Goal: Feedback & Contribution: Contribute content

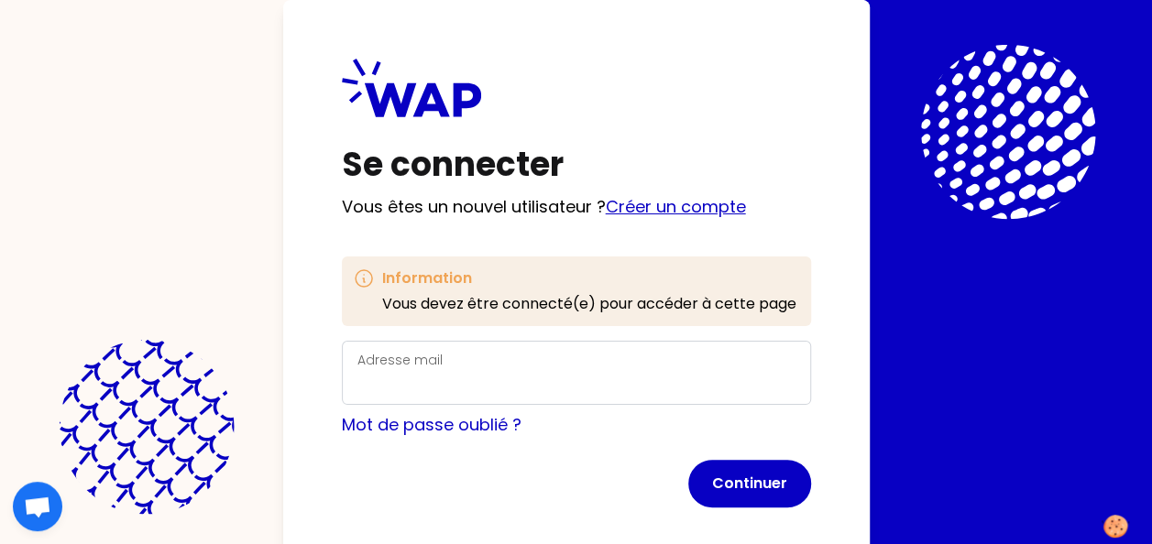
click at [645, 207] on link "Créer un compte" at bounding box center [676, 206] width 140 height 23
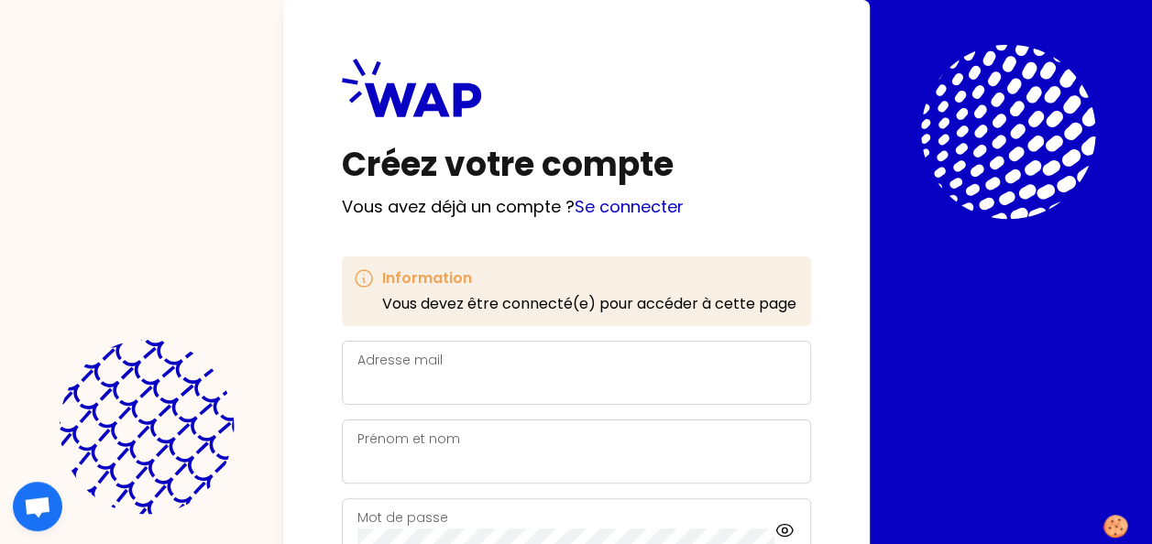
click at [475, 364] on div "Adresse mail" at bounding box center [576, 373] width 438 height 48
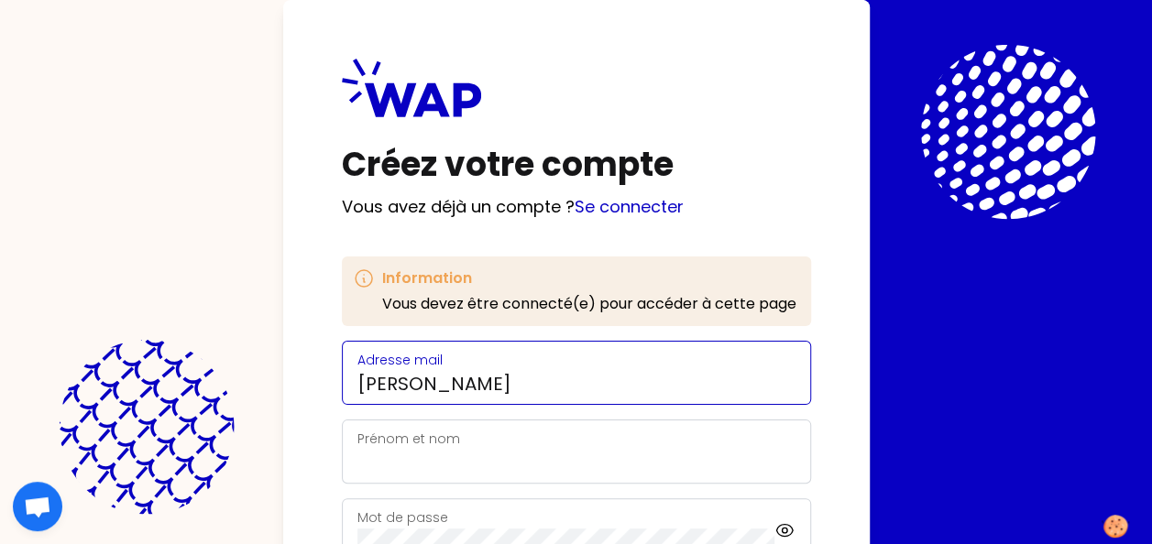
type input "[PERSON_NAME][EMAIL_ADDRESS][PERSON_NAME][DOMAIN_NAME]"
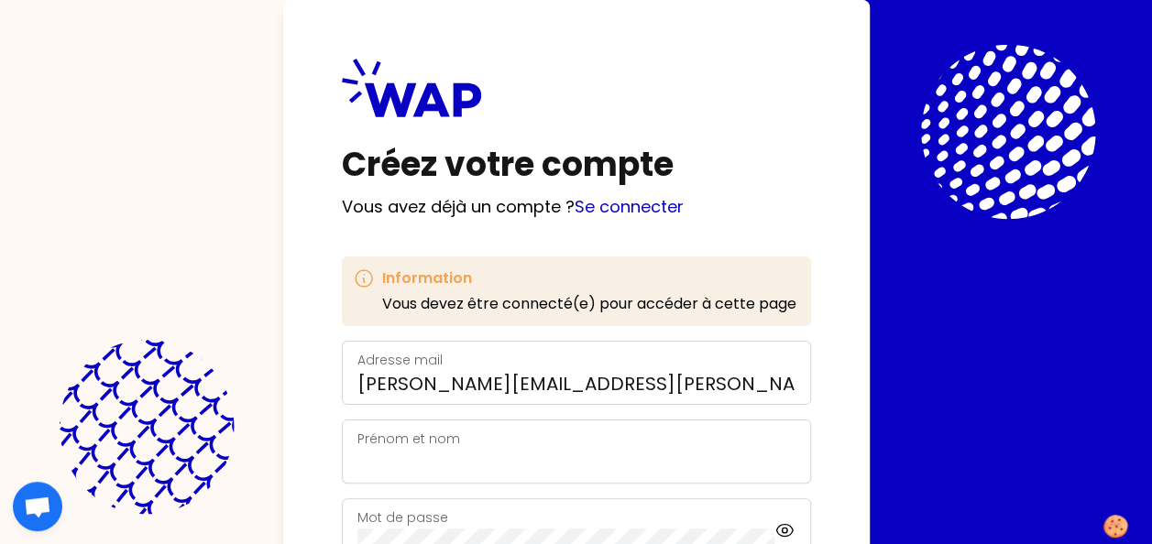
click at [492, 447] on div "Prénom et nom" at bounding box center [576, 452] width 438 height 48
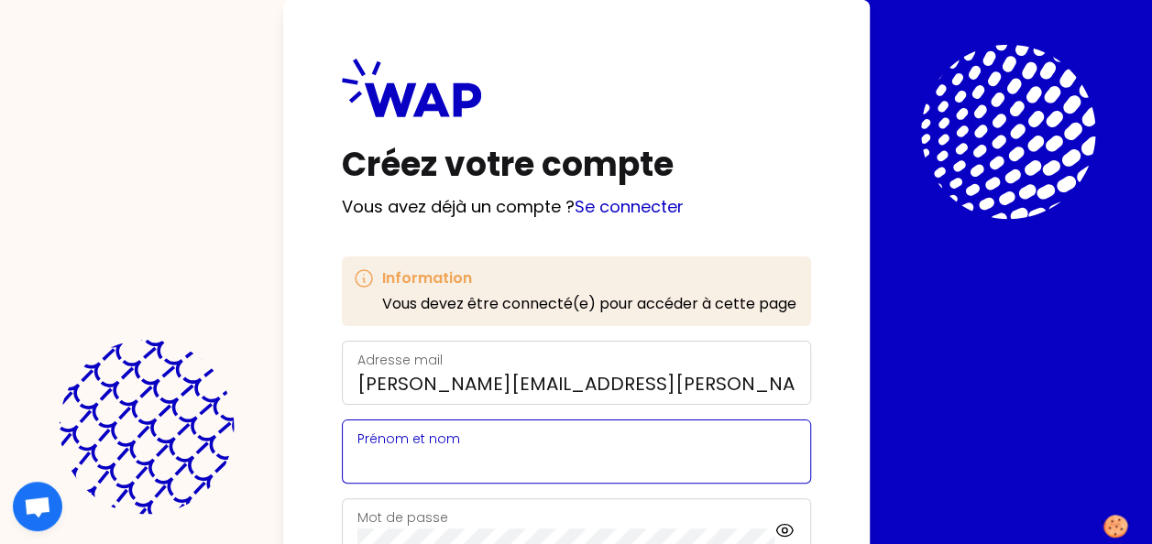
scroll to position [92, 0]
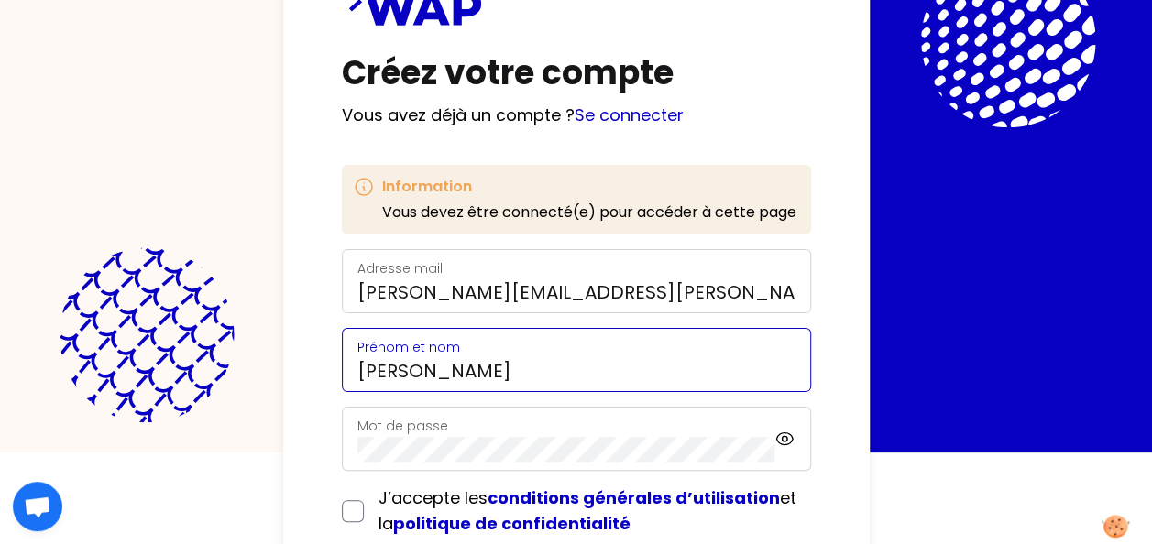
type input "[PERSON_NAME]"
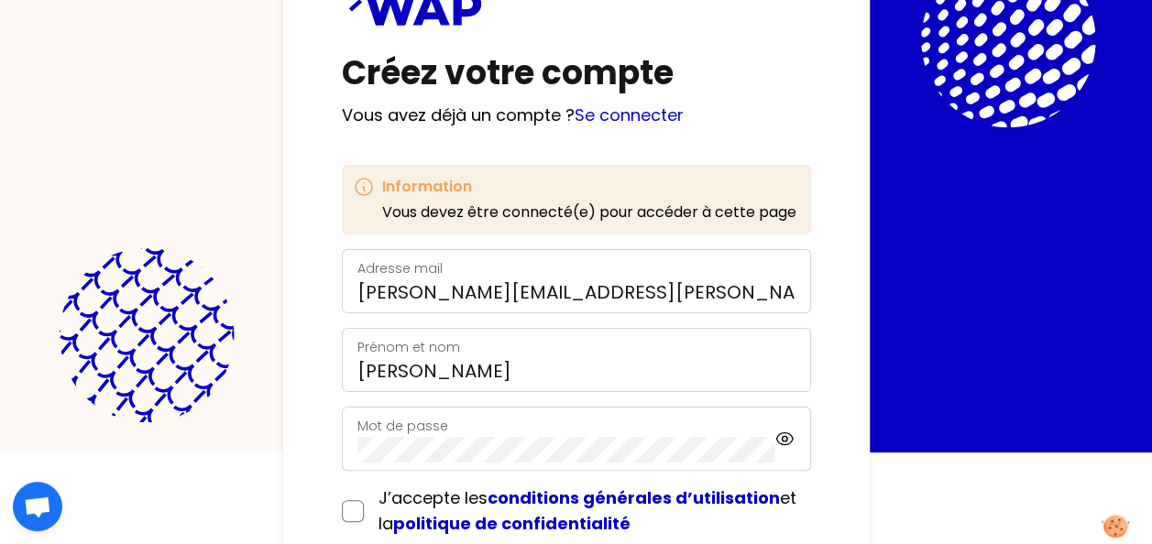
click at [372, 429] on label "Mot de passe" at bounding box center [402, 426] width 91 height 18
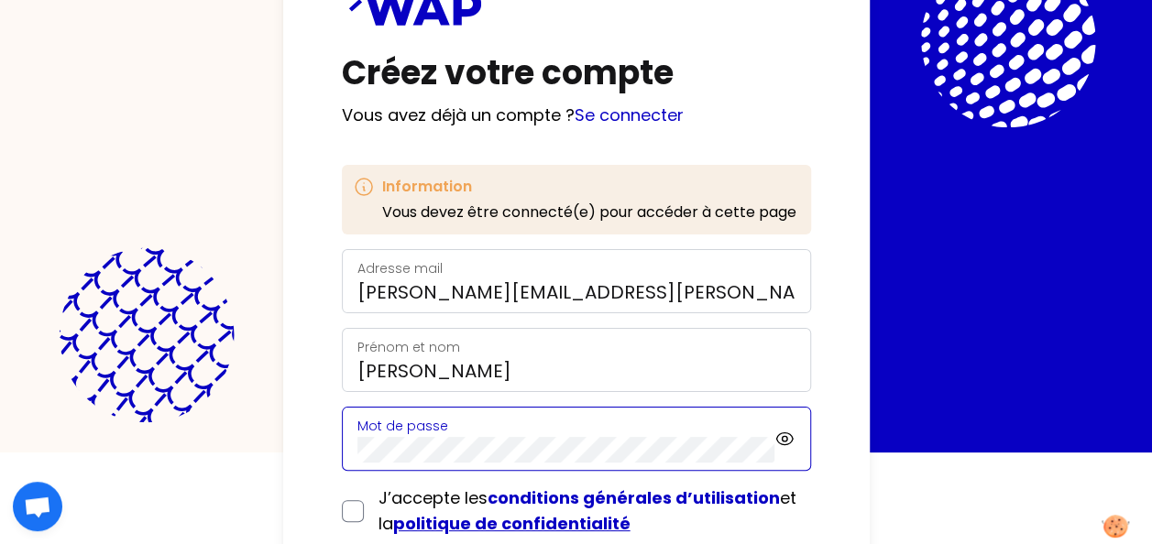
scroll to position [183, 0]
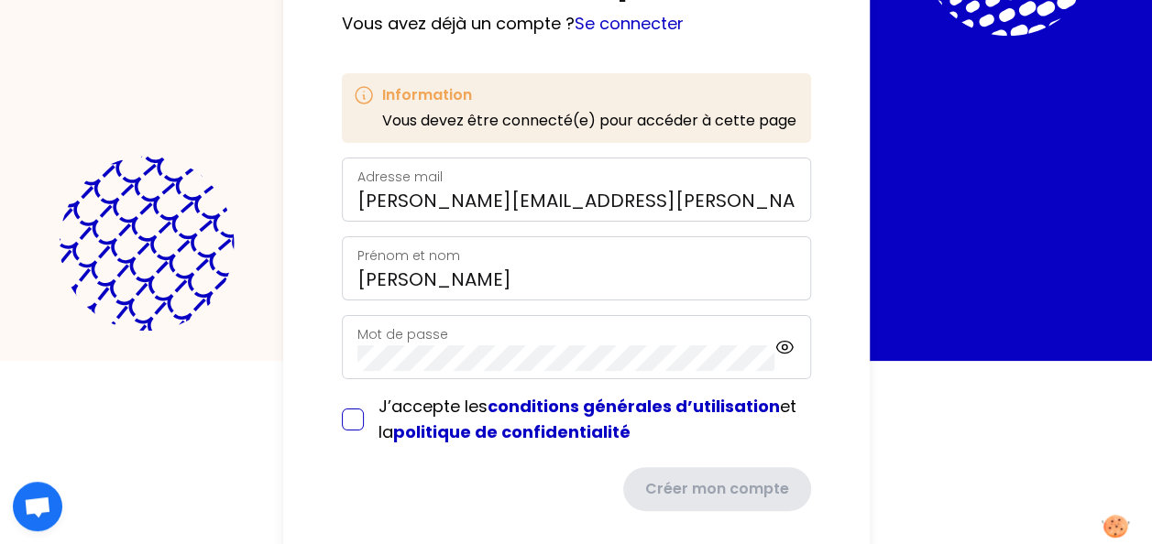
click at [353, 423] on input "checkbox" at bounding box center [353, 420] width 22 height 22
checkbox input "true"
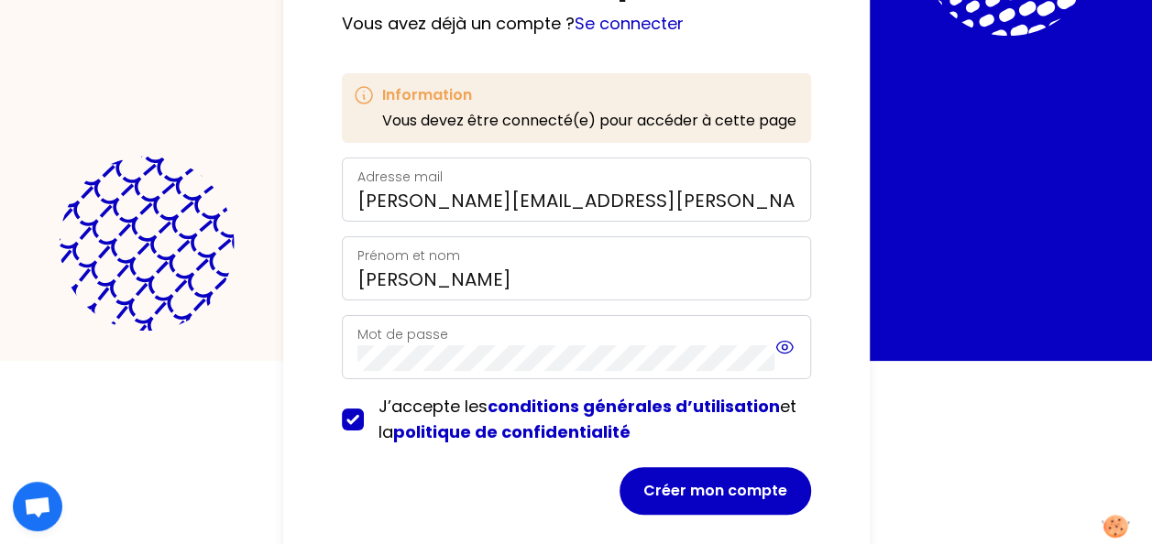
click at [779, 347] on icon at bounding box center [784, 347] width 20 height 22
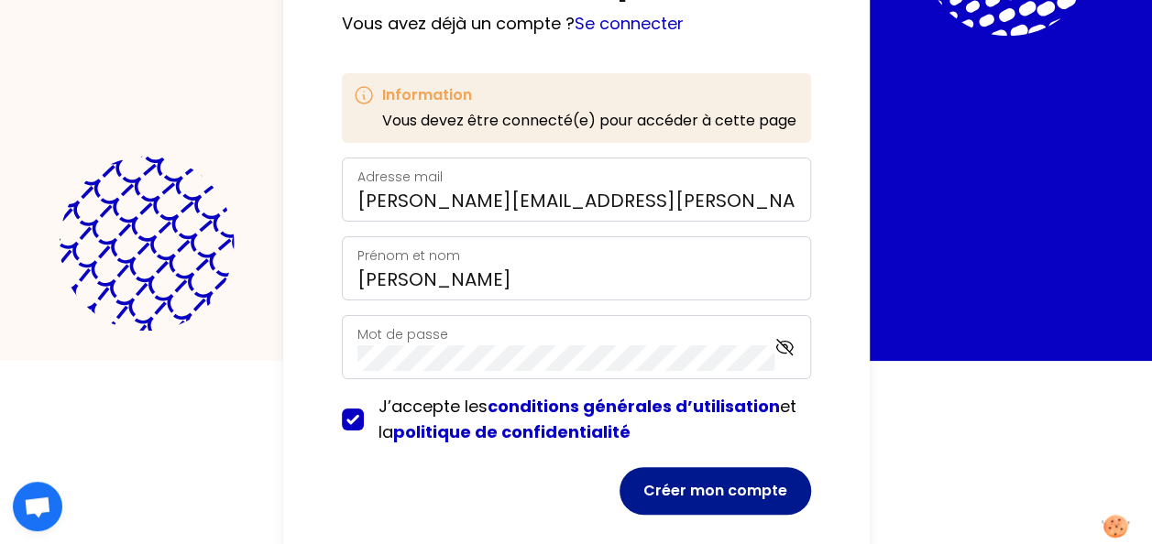
click at [722, 492] on button "Créer mon compte" at bounding box center [714, 491] width 191 height 48
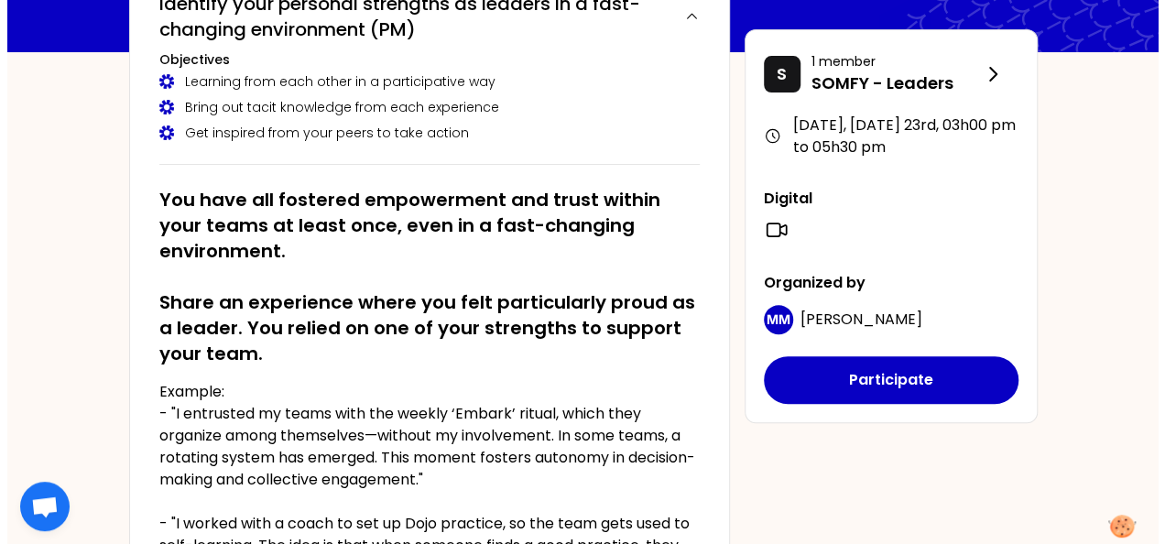
scroll to position [366, 0]
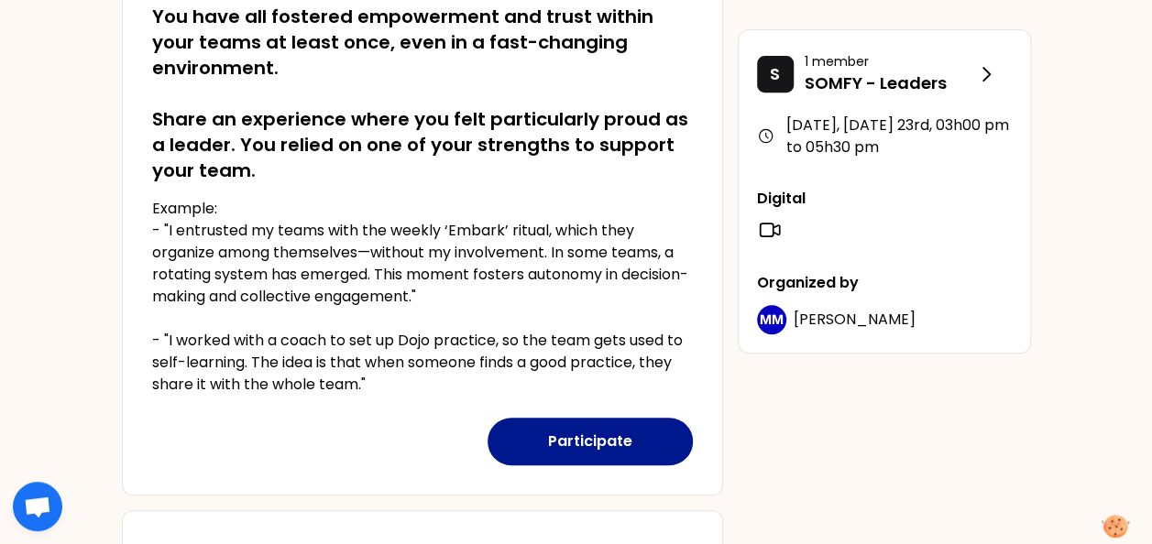
click at [593, 445] on button "Participate" at bounding box center [589, 442] width 205 height 48
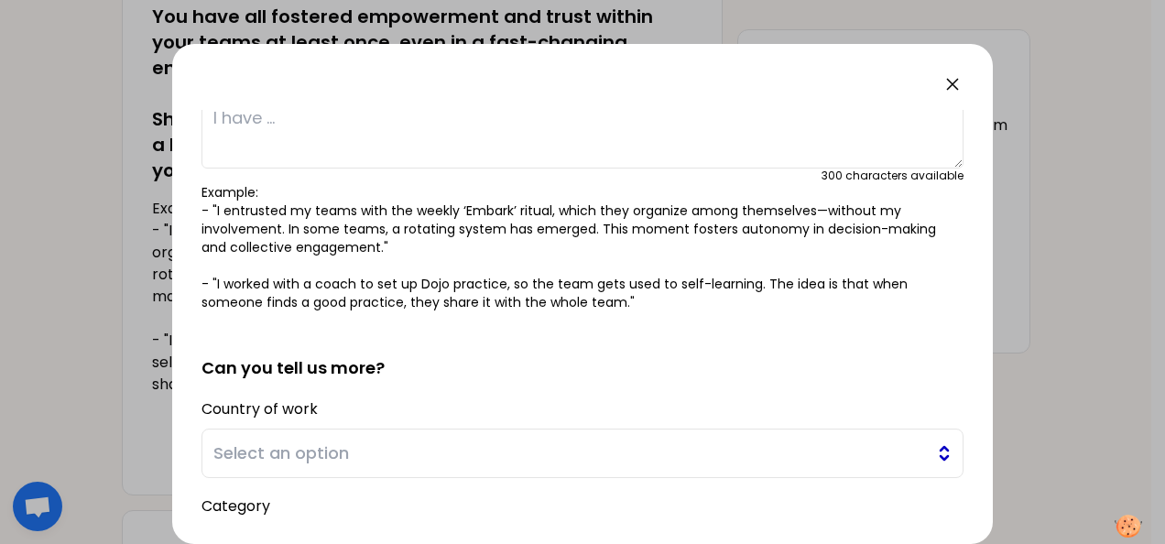
scroll to position [76, 0]
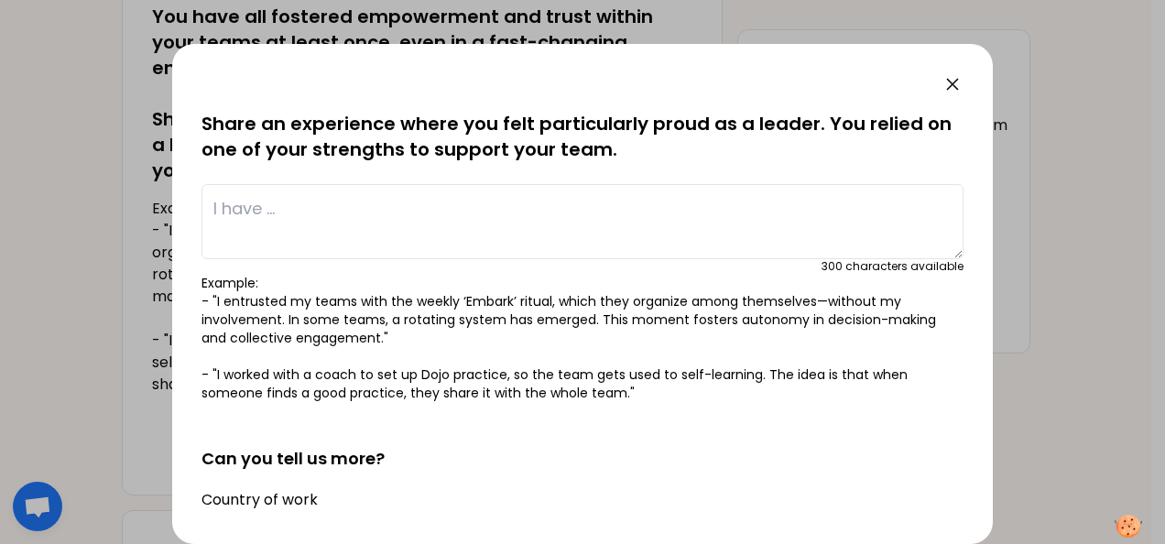
click at [356, 302] on p "Example: - "I entrusted my teams with the weekly ‘Embark’ ritual, which they or…" at bounding box center [583, 338] width 762 height 128
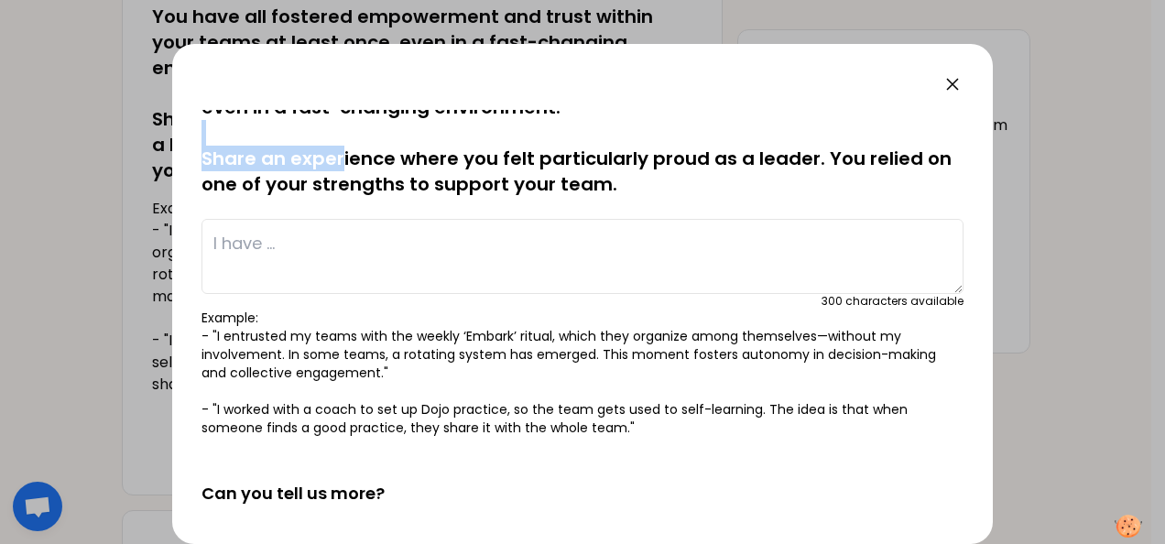
scroll to position [35, 0]
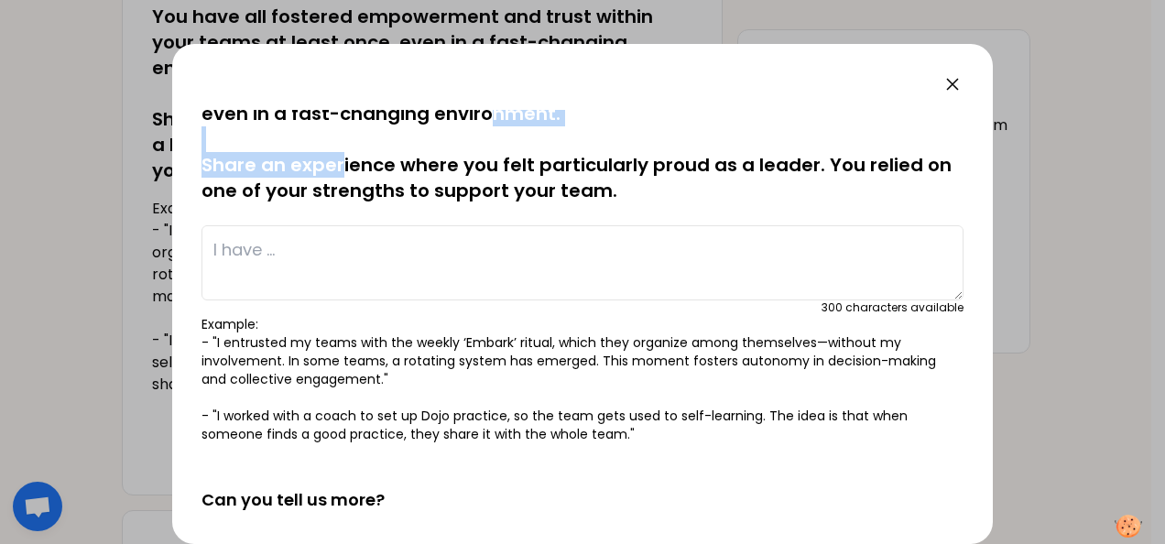
drag, startPoint x: 343, startPoint y: 115, endPoint x: 485, endPoint y: 122, distance: 142.1
click at [485, 122] on p "You have all fostered empowerment and trust within your teams at least once, ev…" at bounding box center [583, 139] width 762 height 128
drag, startPoint x: 485, startPoint y: 122, endPoint x: 484, endPoint y: 164, distance: 42.1
click at [484, 164] on p "You have all fostered empowerment and trust within your teams at least once, ev…" at bounding box center [583, 139] width 762 height 128
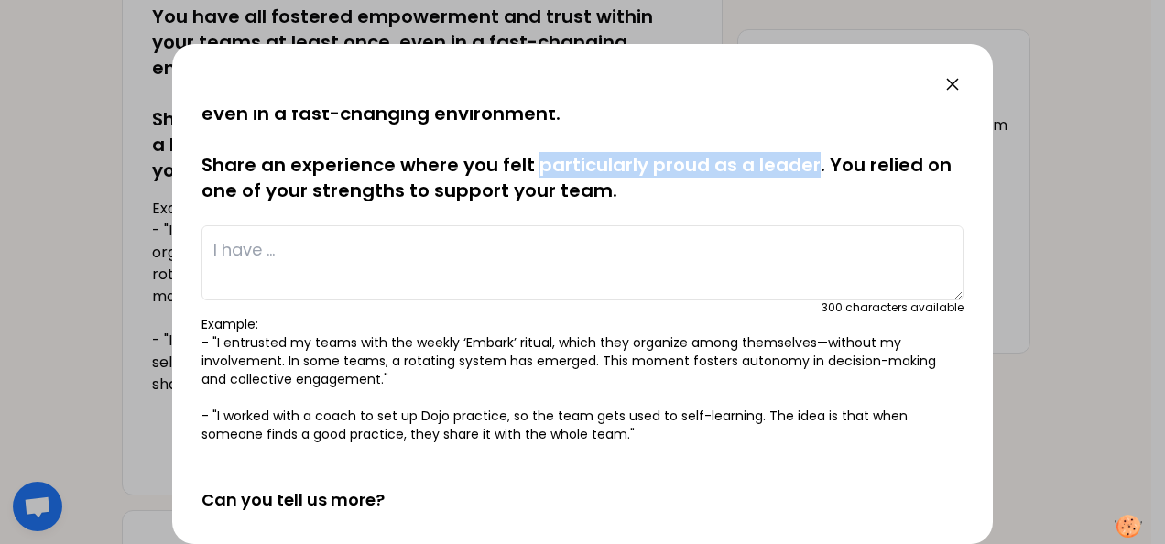
drag, startPoint x: 537, startPoint y: 163, endPoint x: 811, endPoint y: 159, distance: 273.9
click at [811, 159] on p "You have all fostered empowerment and trust within your teams at least once, ev…" at bounding box center [583, 139] width 762 height 128
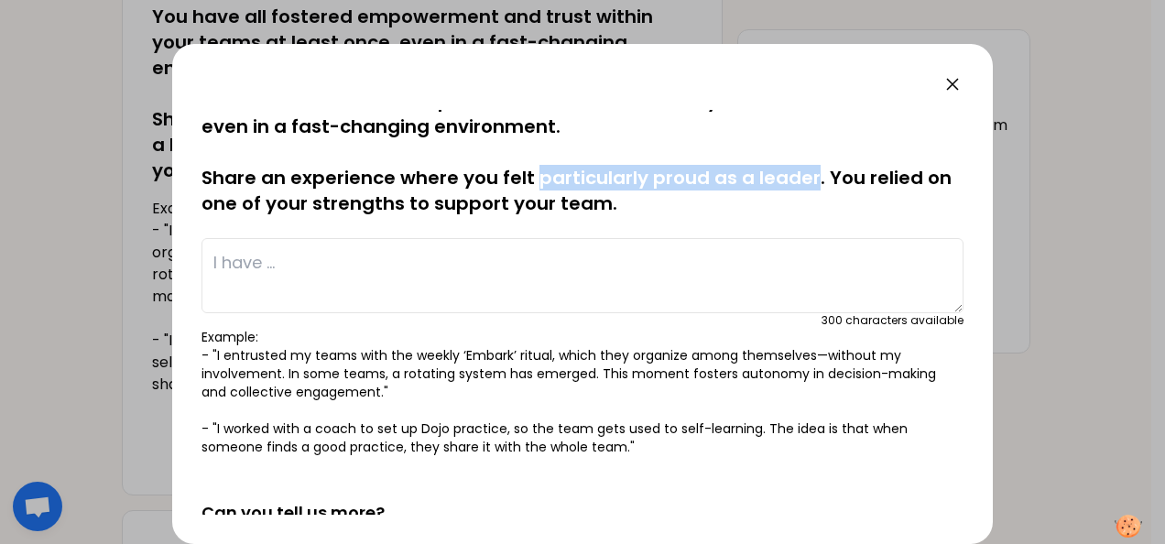
scroll to position [0, 0]
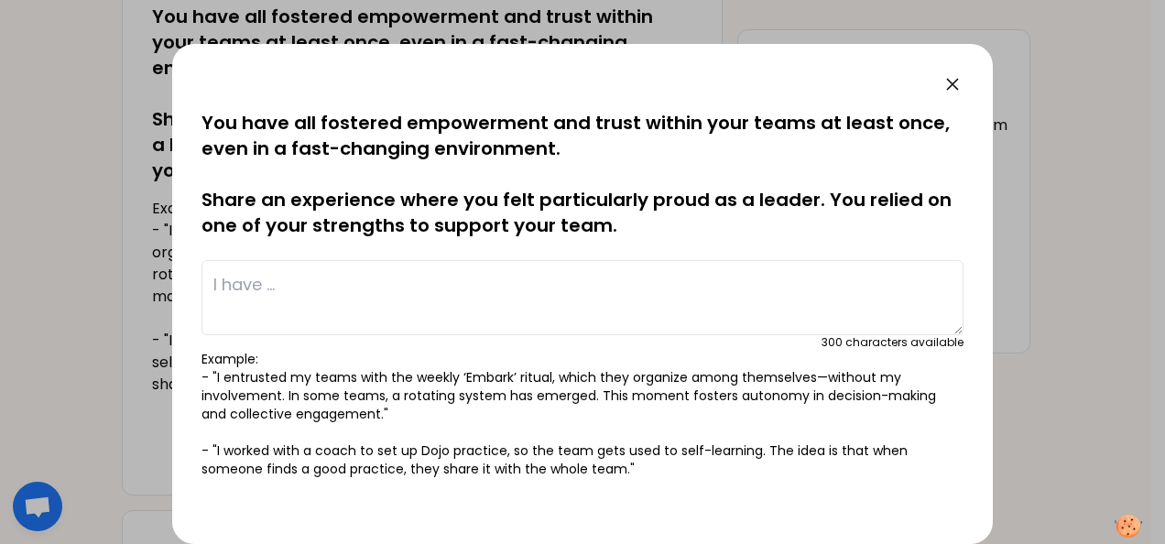
click at [655, 213] on p "You have all fostered empowerment and trust within your teams at least once, ev…" at bounding box center [583, 174] width 762 height 128
click at [823, 199] on p "You have all fostered empowerment and trust within your teams at least once, ev…" at bounding box center [583, 174] width 762 height 128
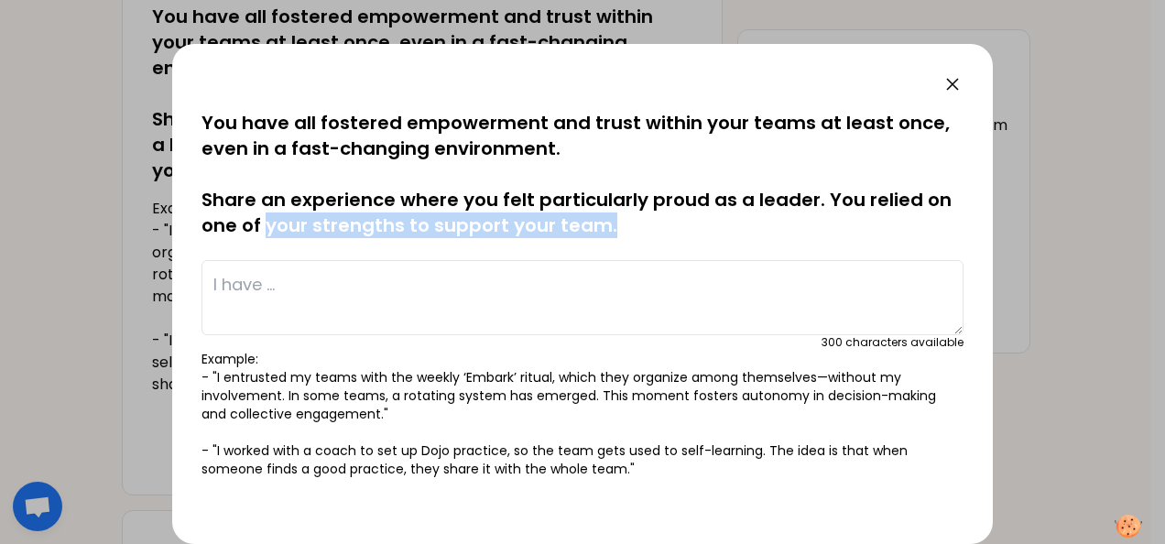
drag, startPoint x: 627, startPoint y: 227, endPoint x: 271, endPoint y: 221, distance: 355.5
click at [271, 221] on p "You have all fostered empowerment and trust within your teams at least once, ev…" at bounding box center [583, 174] width 762 height 128
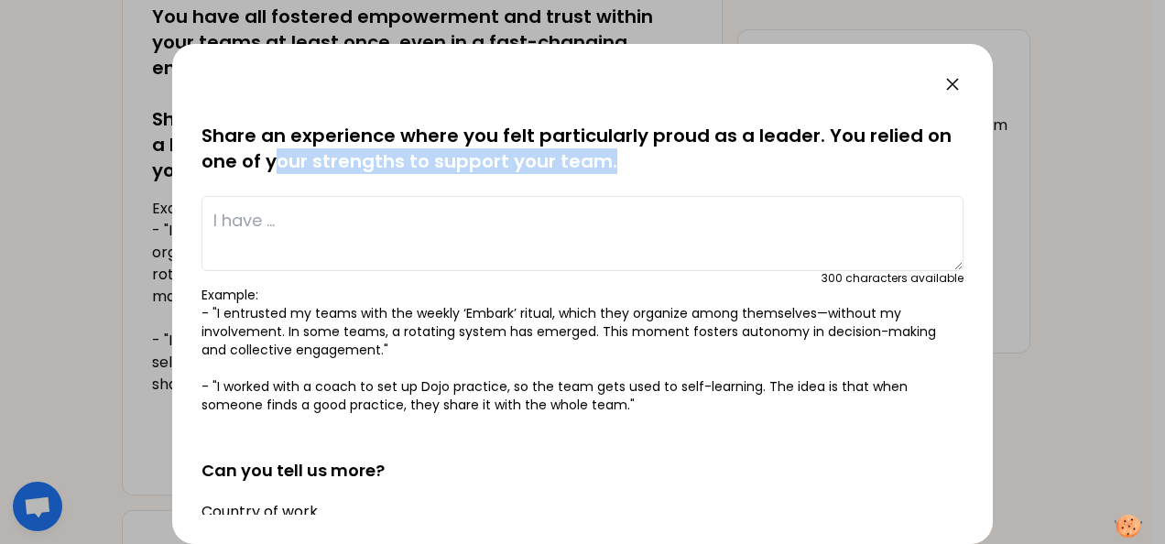
scroll to position [92, 0]
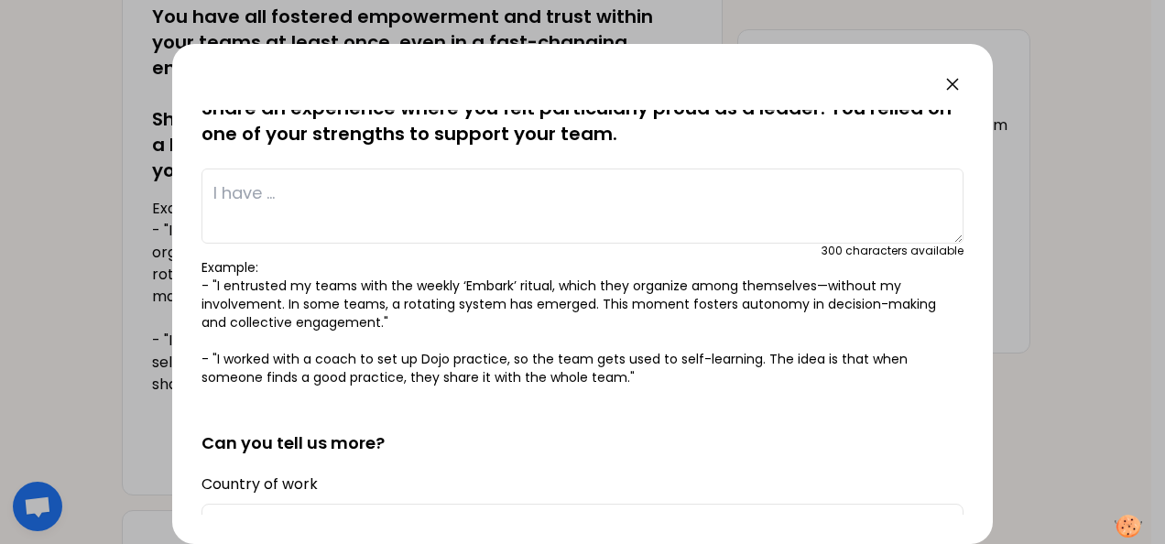
click at [344, 203] on textarea at bounding box center [583, 206] width 762 height 75
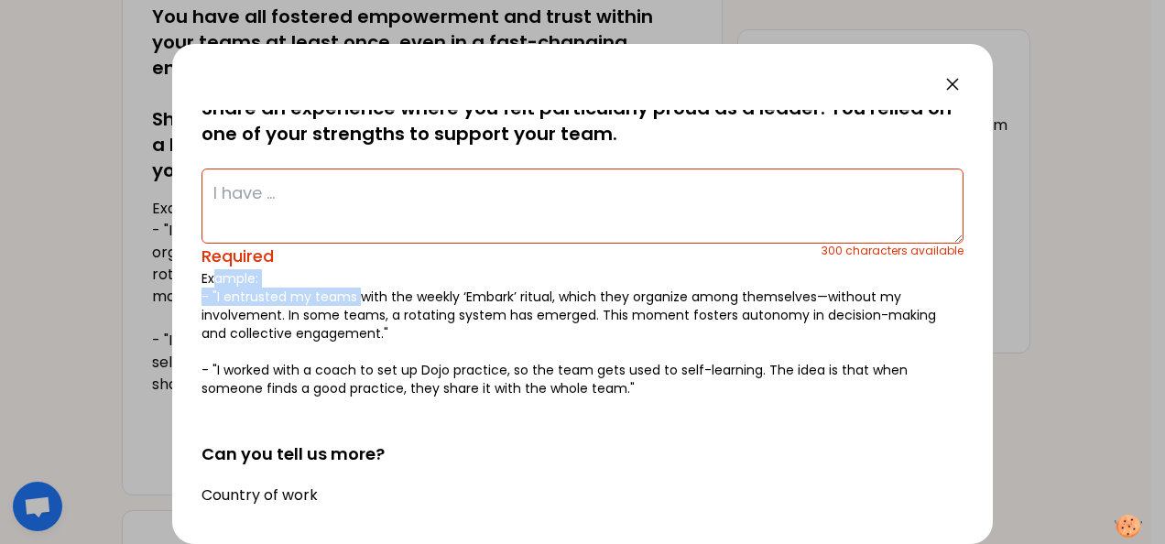
drag, startPoint x: 216, startPoint y: 283, endPoint x: 359, endPoint y: 290, distance: 143.1
click at [359, 290] on p "Example: - "I entrusted my teams with the weekly ‘Embark’ ritual, which they or…" at bounding box center [583, 333] width 762 height 128
drag, startPoint x: 359, startPoint y: 290, endPoint x: 372, endPoint y: 289, distance: 12.9
click at [372, 289] on p "Example: - "I entrusted my teams with the weekly ‘Embark’ ritual, which they or…" at bounding box center [583, 333] width 762 height 128
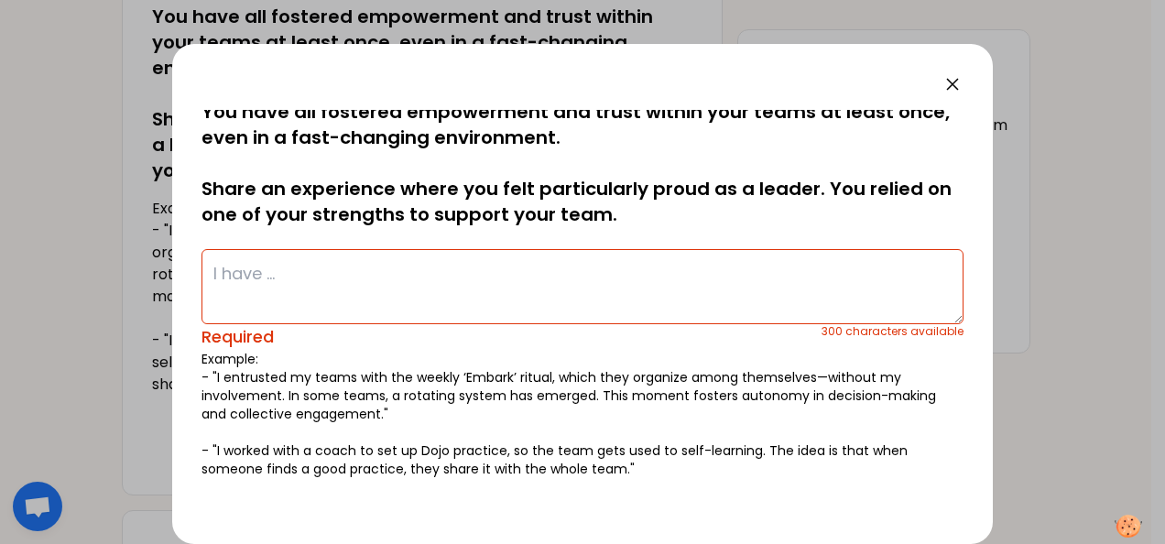
scroll to position [0, 0]
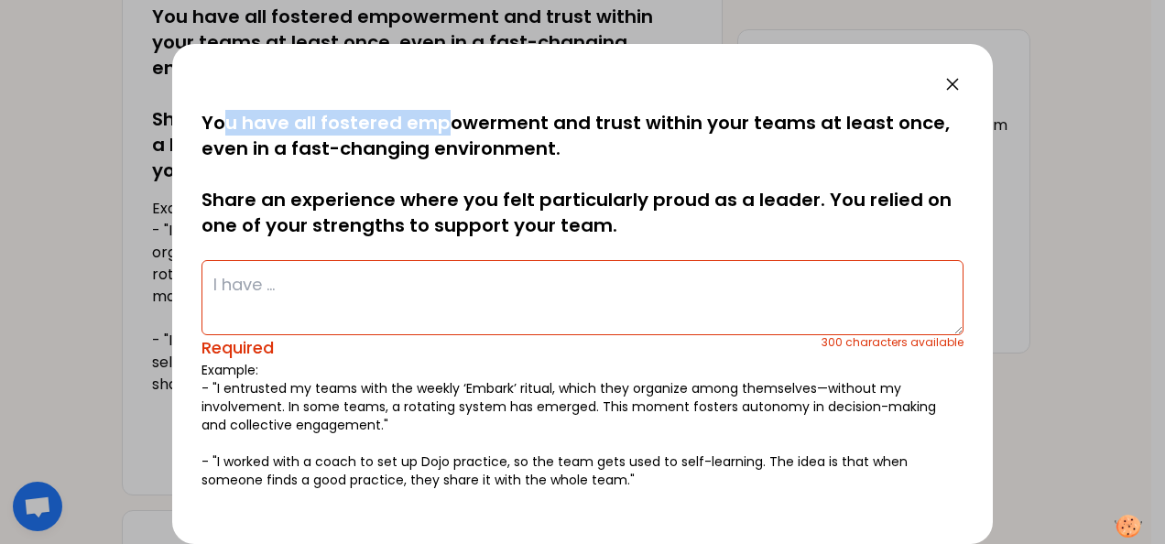
drag, startPoint x: 224, startPoint y: 122, endPoint x: 443, endPoint y: 129, distance: 220.0
click at [443, 129] on p "You have all fostered empowerment and trust within your teams at least once, ev…" at bounding box center [583, 174] width 762 height 128
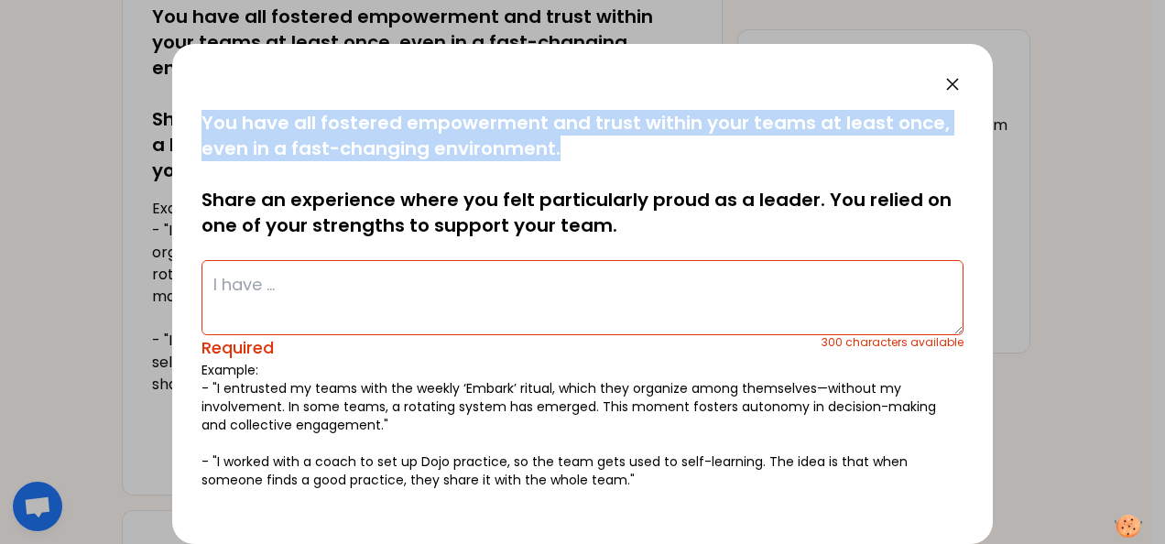
drag, startPoint x: 443, startPoint y: 129, endPoint x: 192, endPoint y: 128, distance: 251.0
click at [192, 128] on div "saved You have all fostered empowerment and trust within your teams at least on…" at bounding box center [582, 294] width 821 height 500
copy p "You have all fostered empowerment and trust within your teams at least once, ev…"
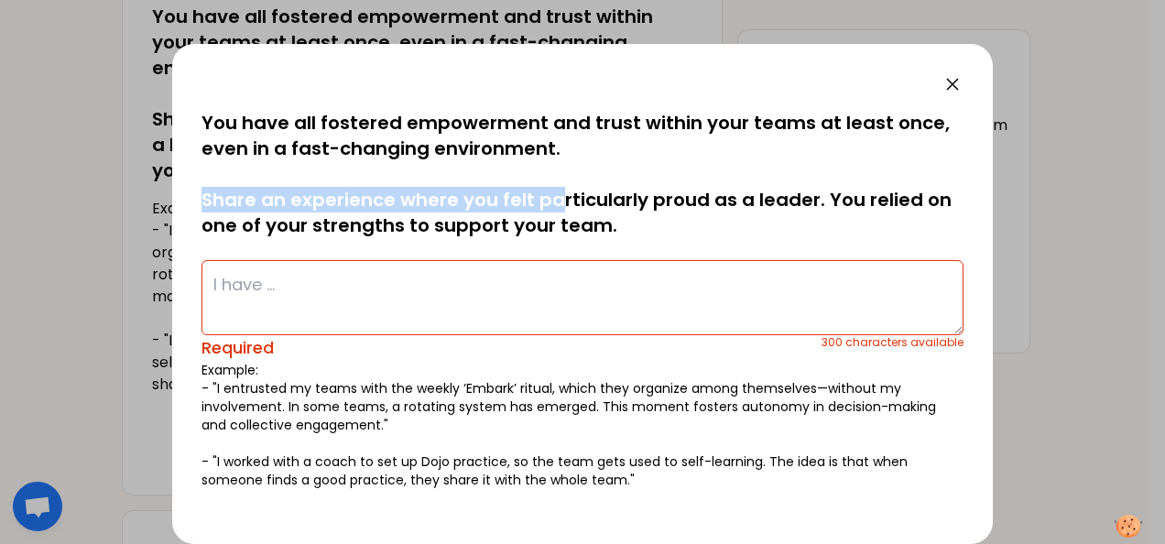
drag, startPoint x: 201, startPoint y: 197, endPoint x: 556, endPoint y: 205, distance: 355.5
click at [556, 205] on div "saved You have all fostered empowerment and trust within your teams at least on…" at bounding box center [582, 294] width 821 height 500
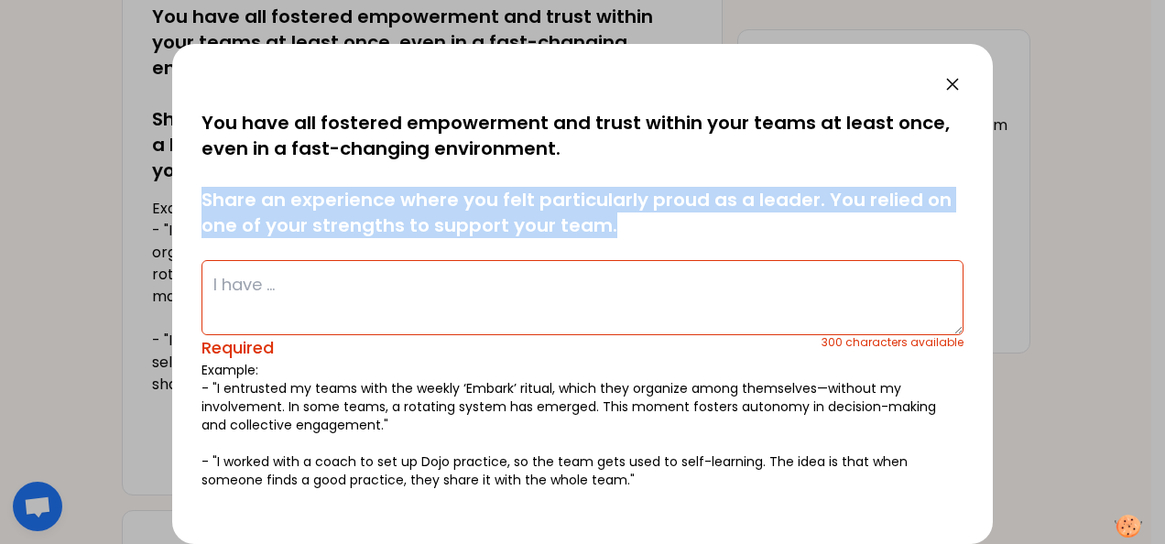
drag, startPoint x: 556, startPoint y: 205, endPoint x: 191, endPoint y: 199, distance: 365.6
click at [191, 199] on div "saved You have all fostered empowerment and trust within your teams at least on…" at bounding box center [582, 294] width 821 height 500
copy p "Share an experience where you felt particularly proud as a leader. You relied o…"
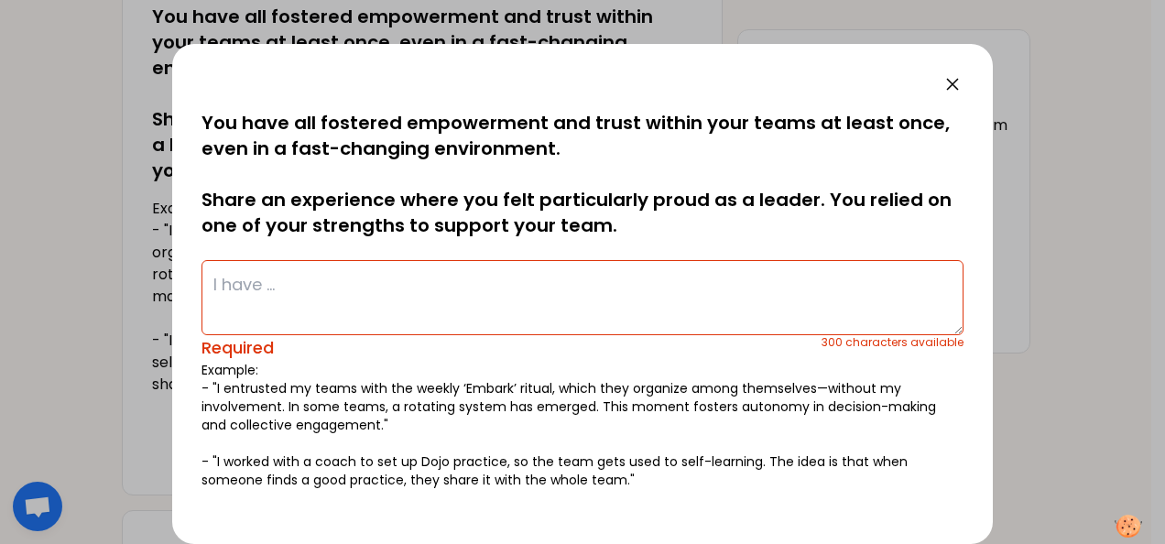
click at [426, 288] on textarea at bounding box center [583, 297] width 762 height 75
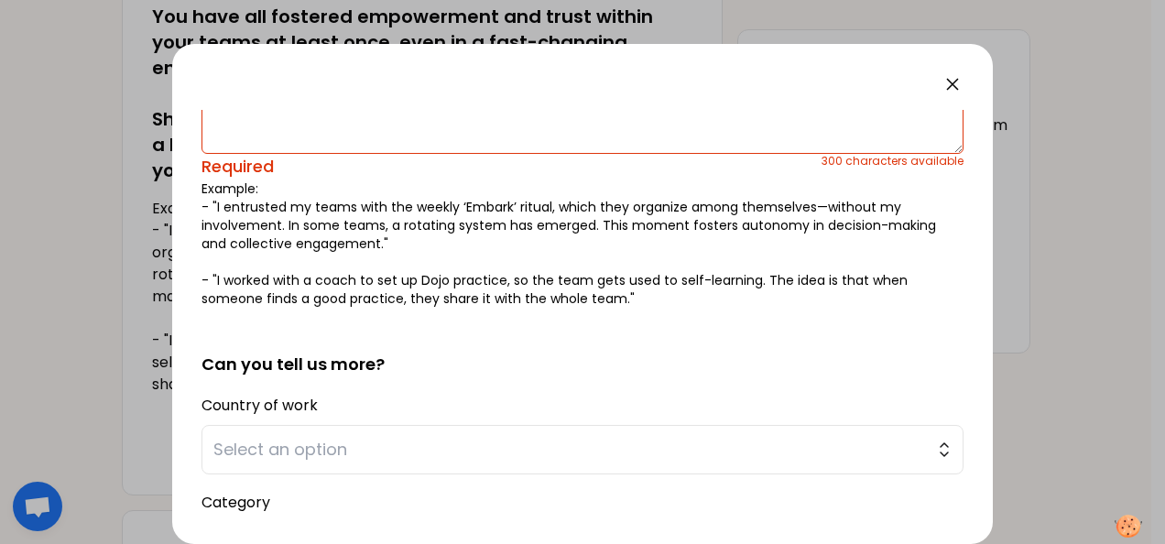
scroll to position [179, 0]
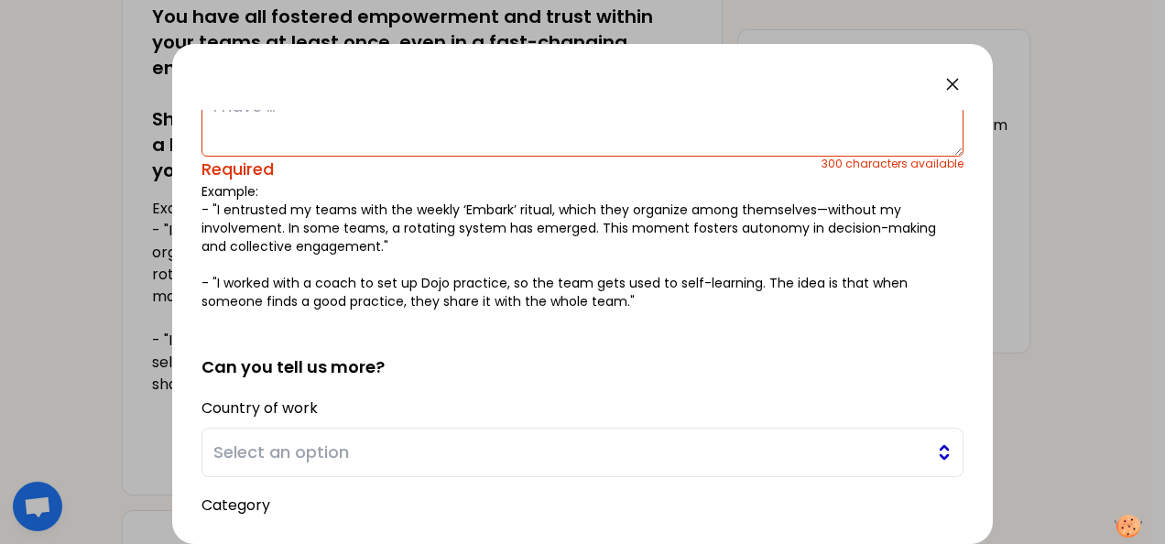
click at [446, 451] on span "Select an option" at bounding box center [569, 453] width 713 height 26
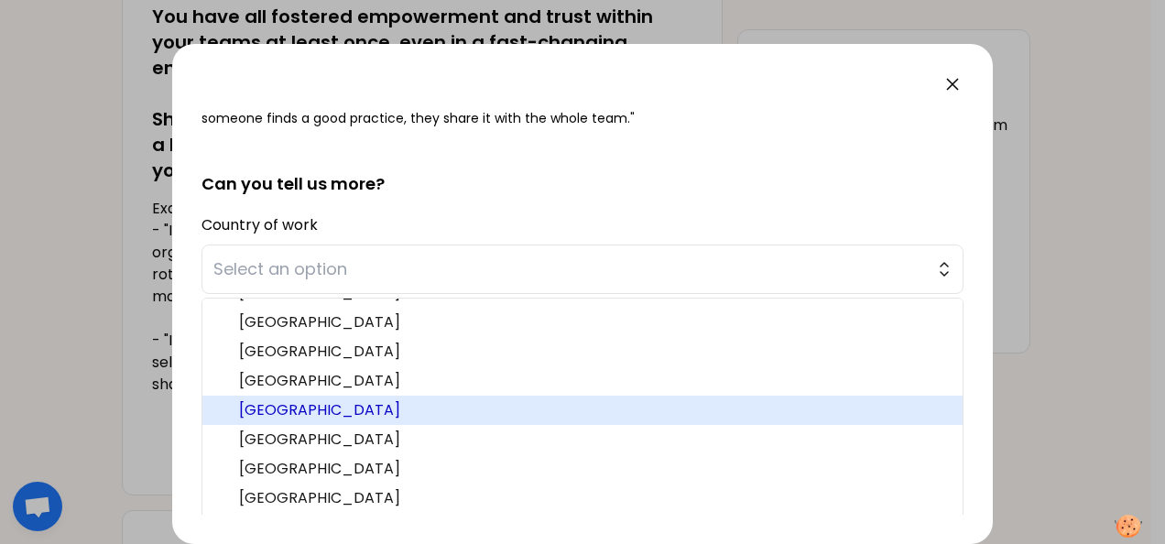
scroll to position [92, 0]
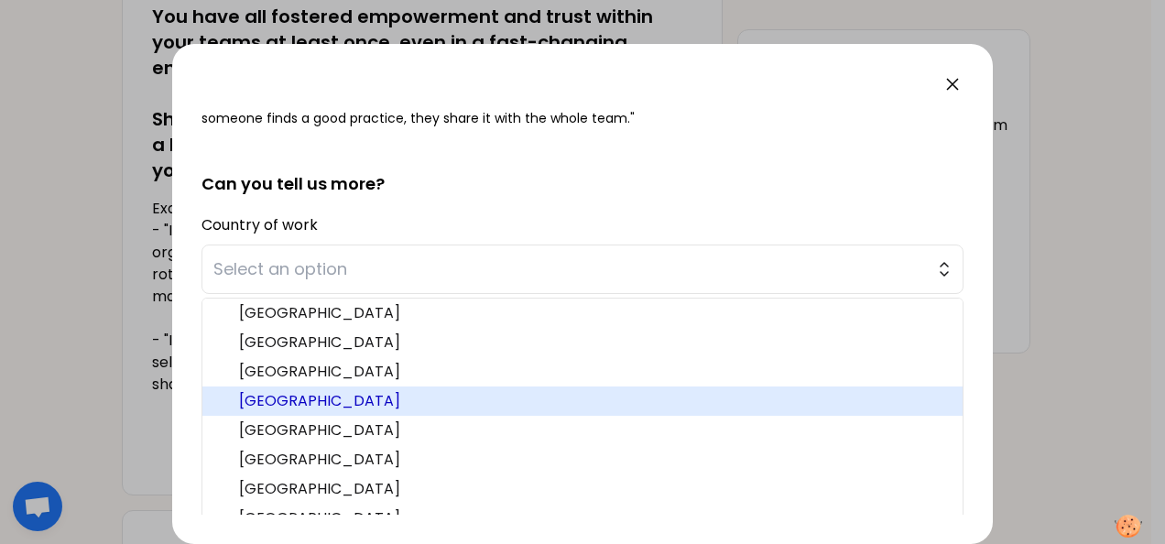
click at [396, 394] on span "[GEOGRAPHIC_DATA]" at bounding box center [593, 401] width 709 height 22
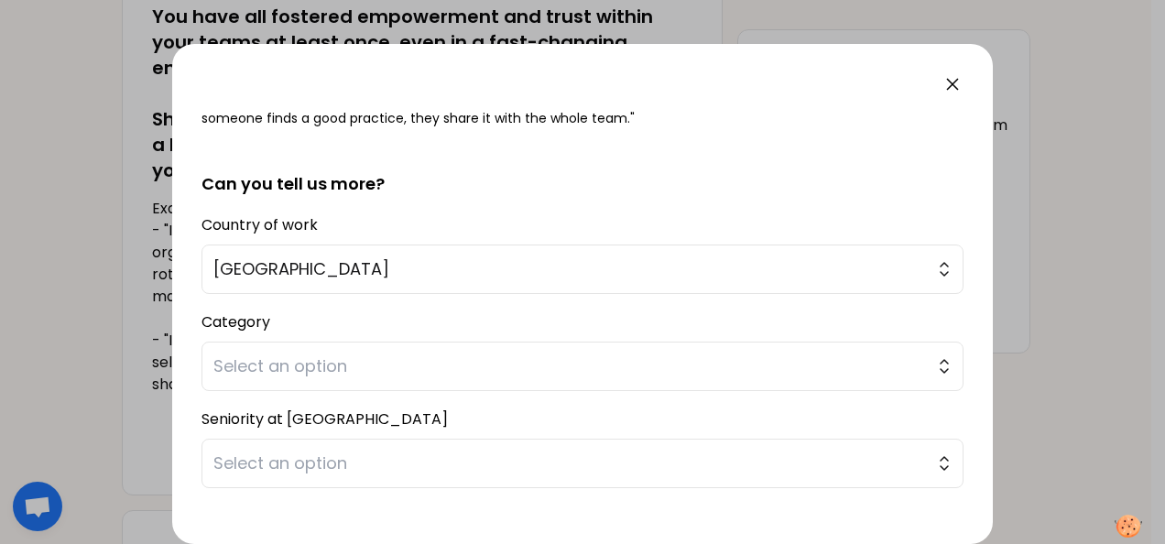
click at [1062, 170] on div at bounding box center [582, 272] width 1165 height 544
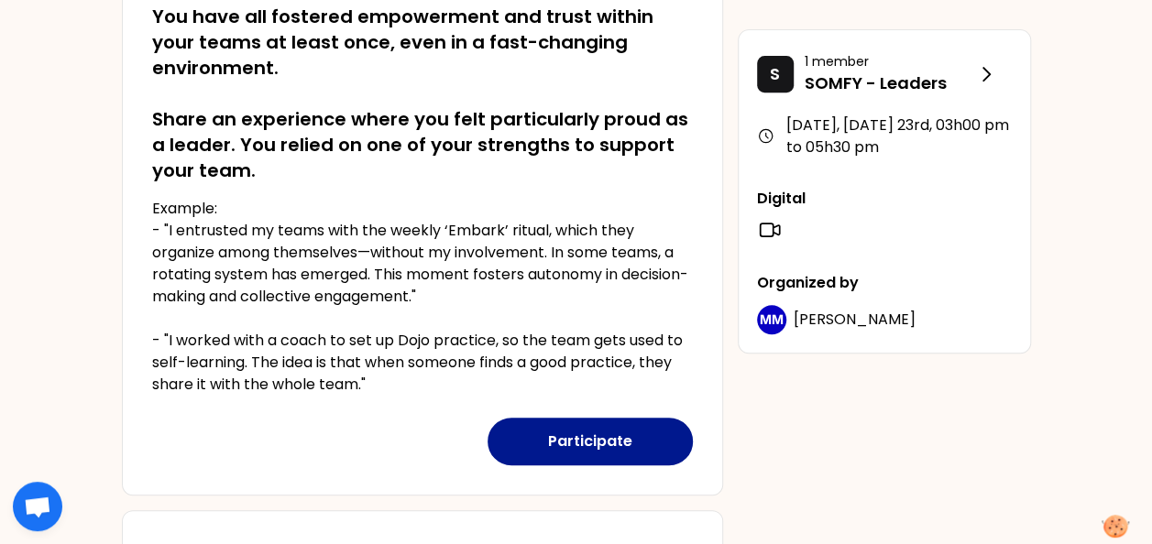
click at [637, 443] on button "Participate" at bounding box center [589, 442] width 205 height 48
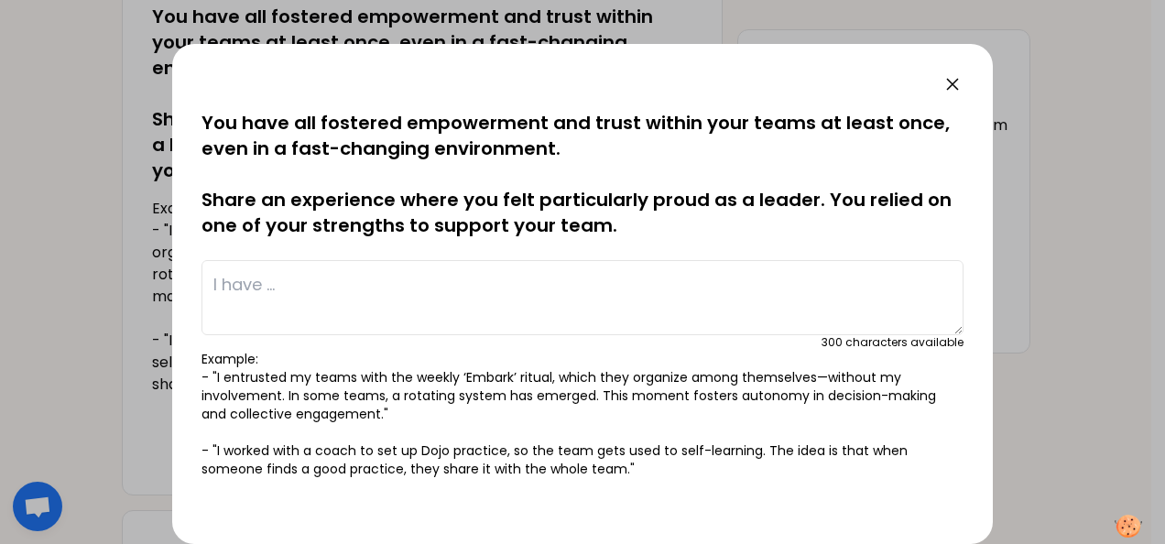
click at [581, 295] on textarea at bounding box center [583, 297] width 762 height 75
click at [586, 285] on textarea at bounding box center [583, 297] width 762 height 75
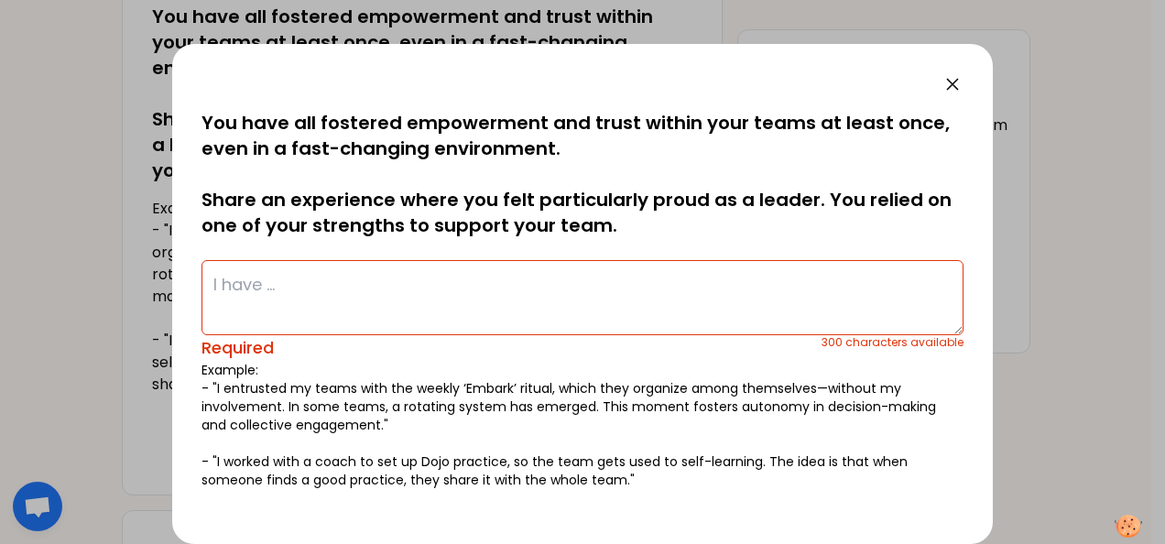
click at [460, 288] on textarea at bounding box center [583, 297] width 762 height 75
click at [646, 282] on textarea at bounding box center [583, 297] width 762 height 75
click at [696, 297] on textarea at bounding box center [583, 297] width 762 height 75
click at [545, 281] on textarea at bounding box center [583, 297] width 762 height 75
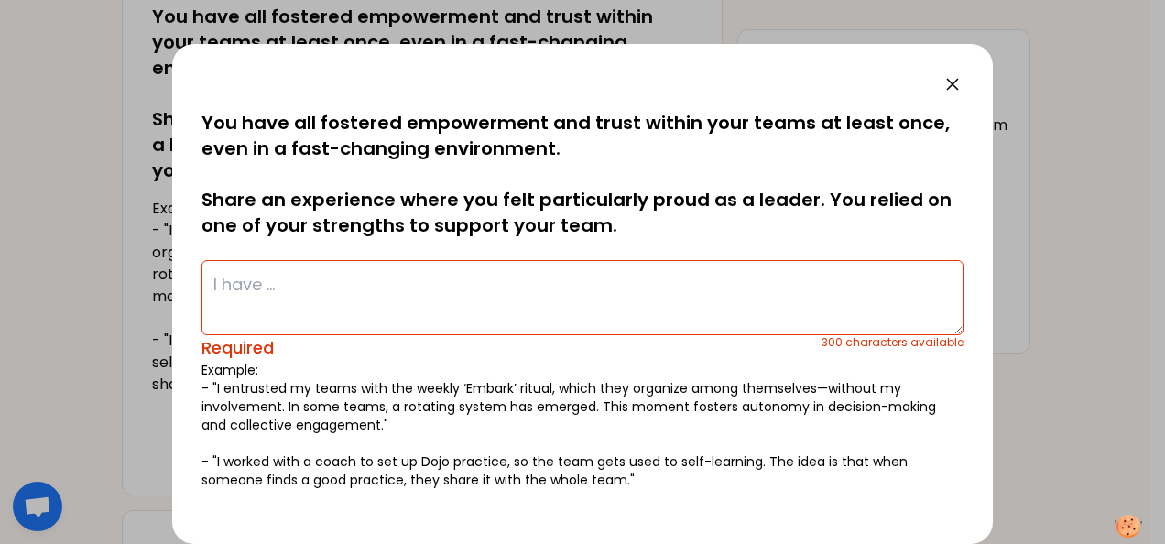
paste textarea "I have implemented in my team a methodology called "earned value", and the goal…"
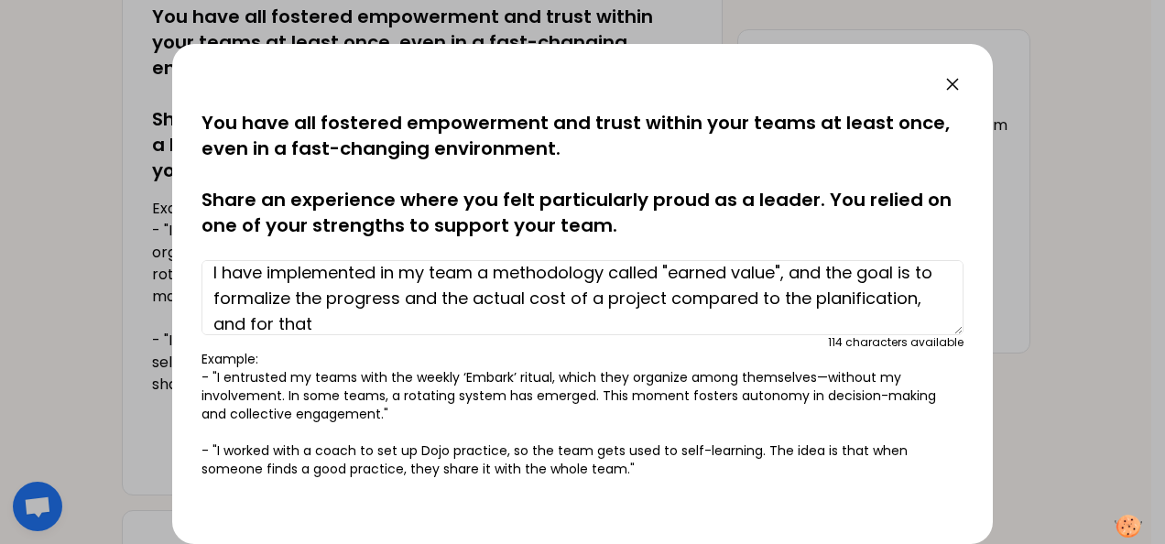
scroll to position [13, 0]
click at [511, 317] on textarea "I have implemented in my team a methodology called "earned value", and the goal…" at bounding box center [583, 297] width 762 height 75
click at [428, 275] on textarea "I have implemented in my team a methodology called "earned value", and the goal…" at bounding box center [583, 297] width 762 height 75
click at [350, 278] on textarea "I have implemented in my team a methodology called "earned value", and the goal…" at bounding box center [583, 297] width 762 height 75
click at [678, 297] on textarea "I have implemented in my team a methodology called "earned value", and the goal…" at bounding box center [583, 297] width 762 height 75
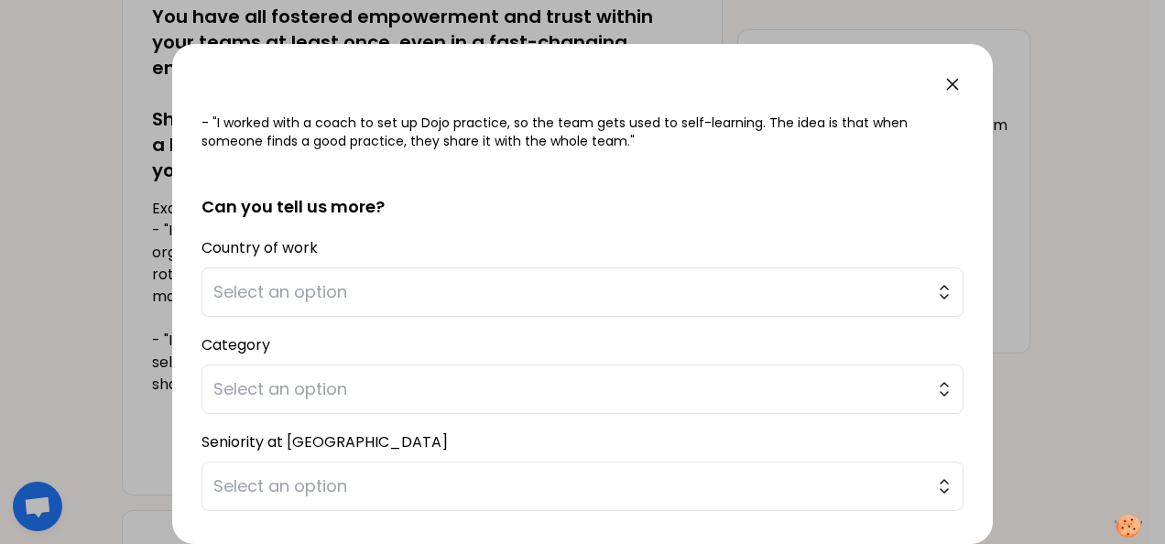
scroll to position [351, 0]
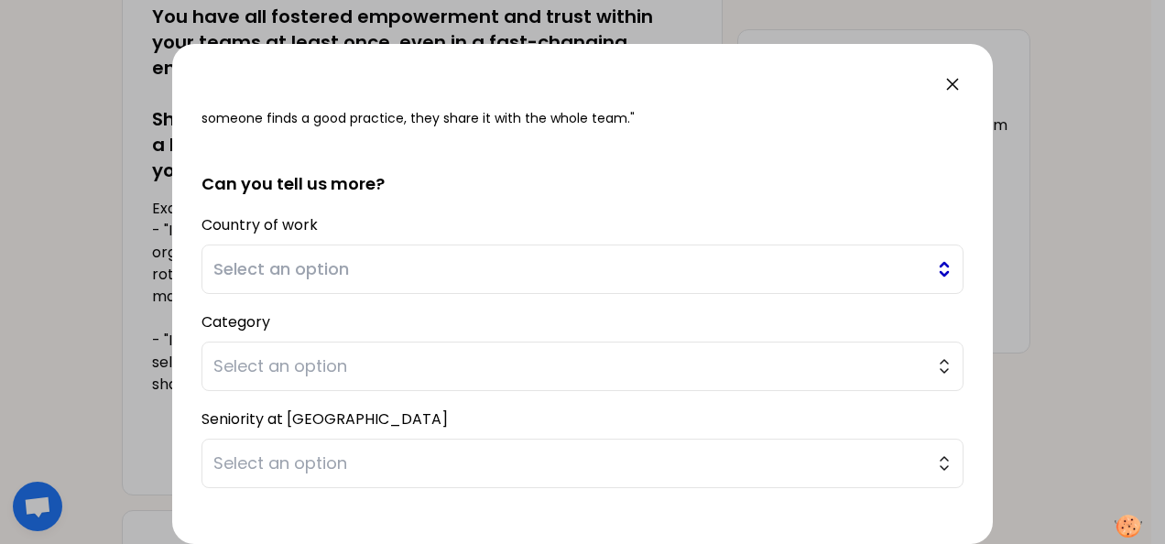
type textarea "I have implemented in my team a methodology called "earned value", and the goal…"
click at [926, 269] on button "Select an option" at bounding box center [583, 269] width 762 height 49
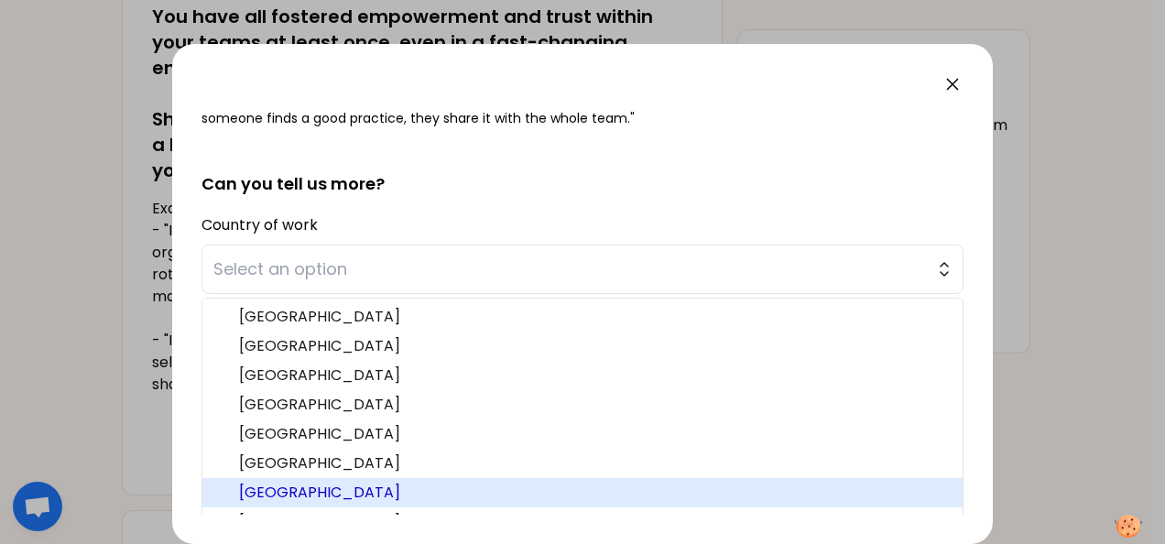
click at [455, 483] on span "[GEOGRAPHIC_DATA]" at bounding box center [593, 493] width 709 height 22
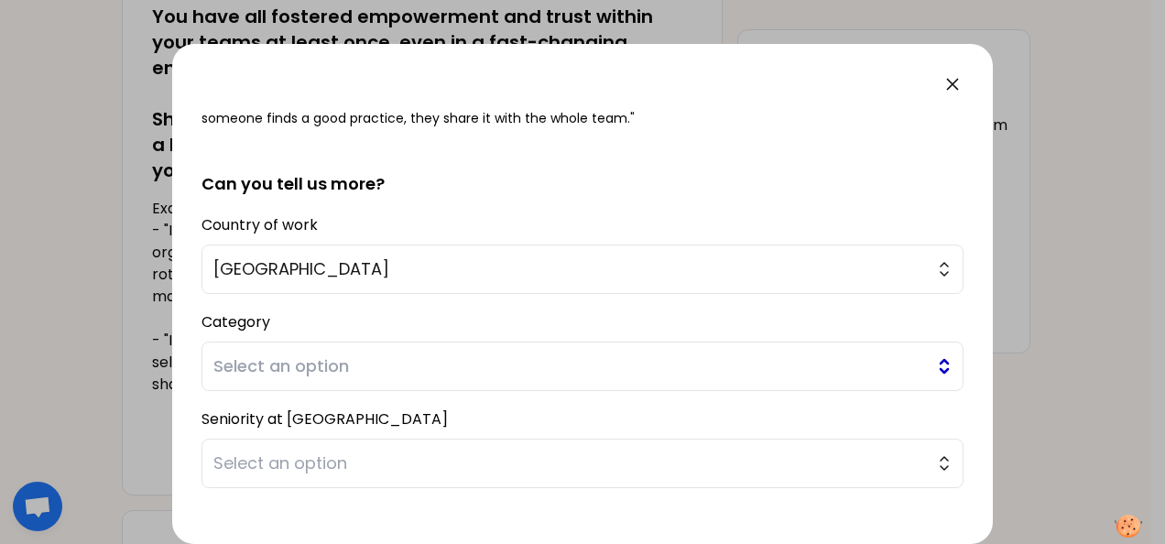
click at [465, 359] on span "Select an option" at bounding box center [569, 367] width 713 height 26
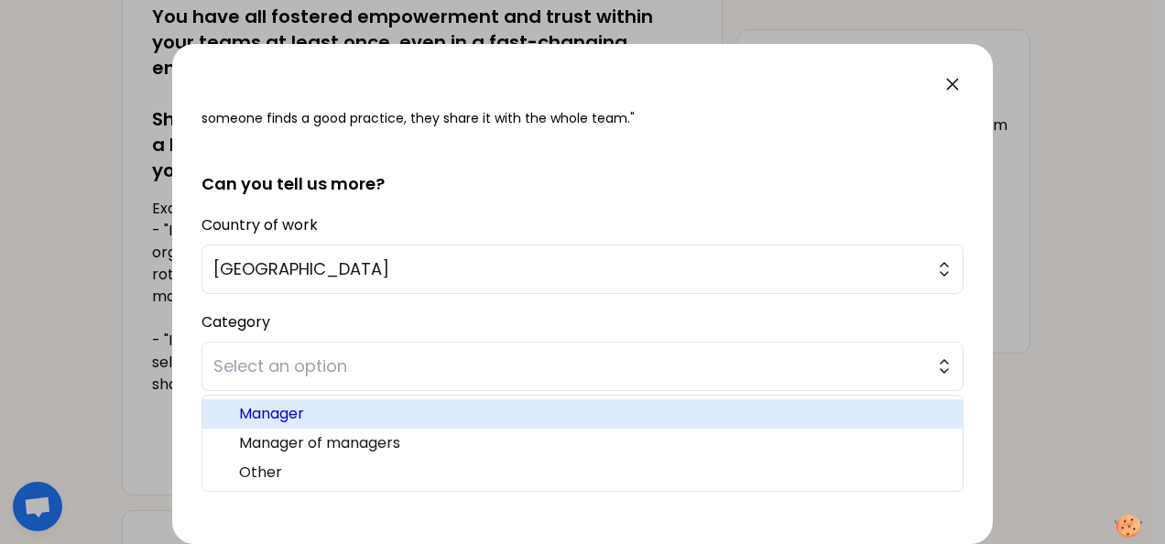
click at [427, 409] on span "Manager" at bounding box center [593, 414] width 709 height 22
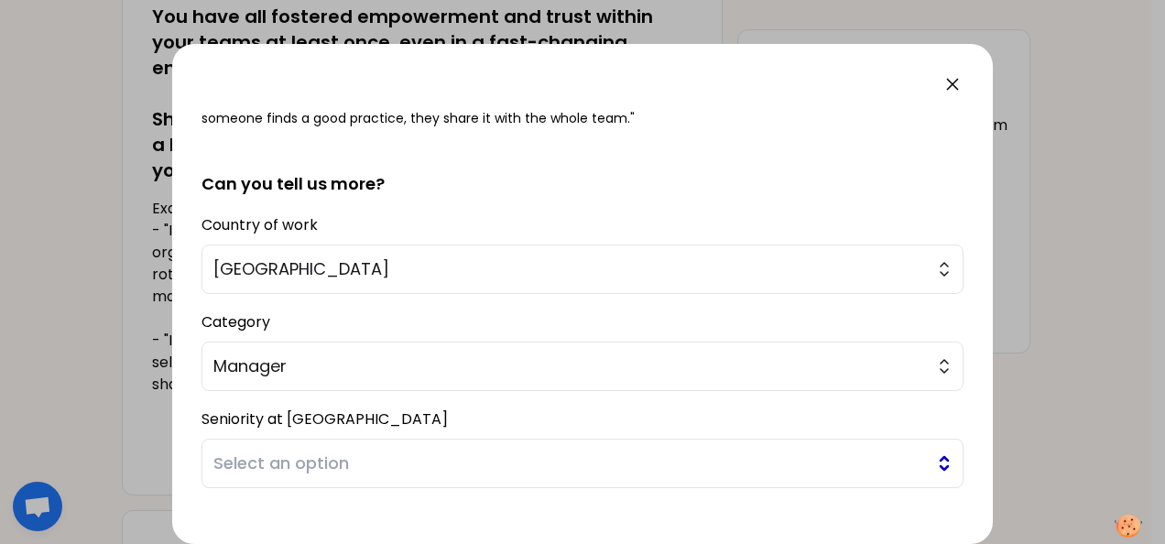
scroll to position [442, 0]
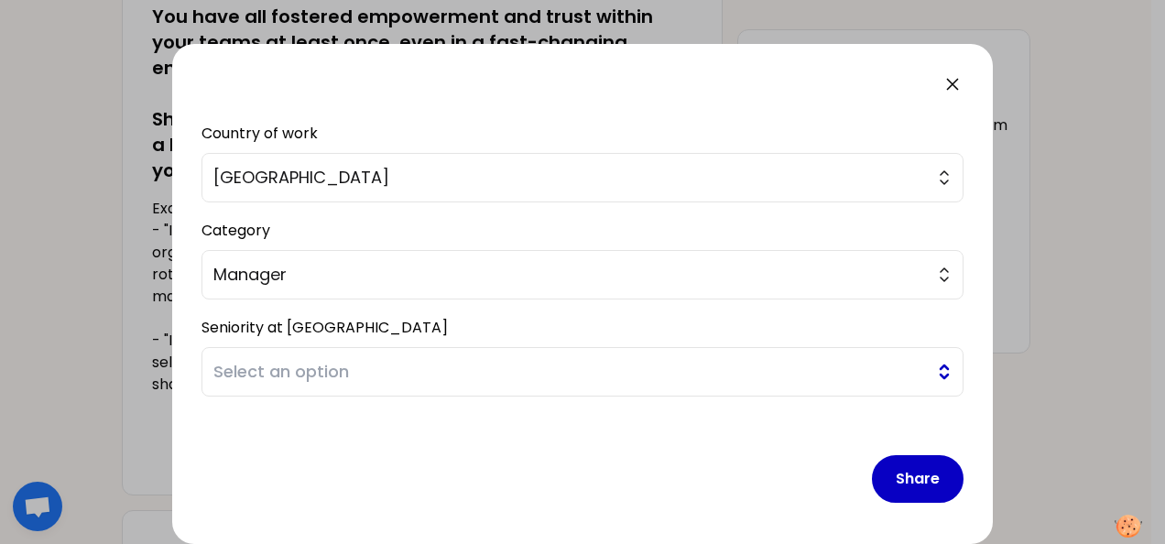
click at [436, 372] on span "Select an option" at bounding box center [569, 372] width 713 height 26
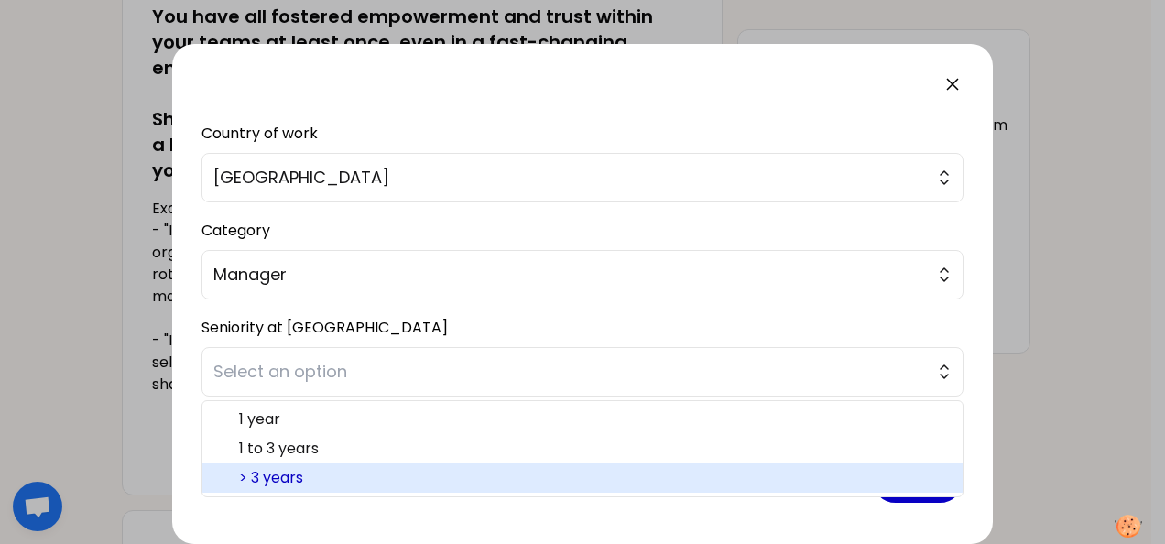
click at [385, 470] on span "> 3 years" at bounding box center [593, 478] width 709 height 22
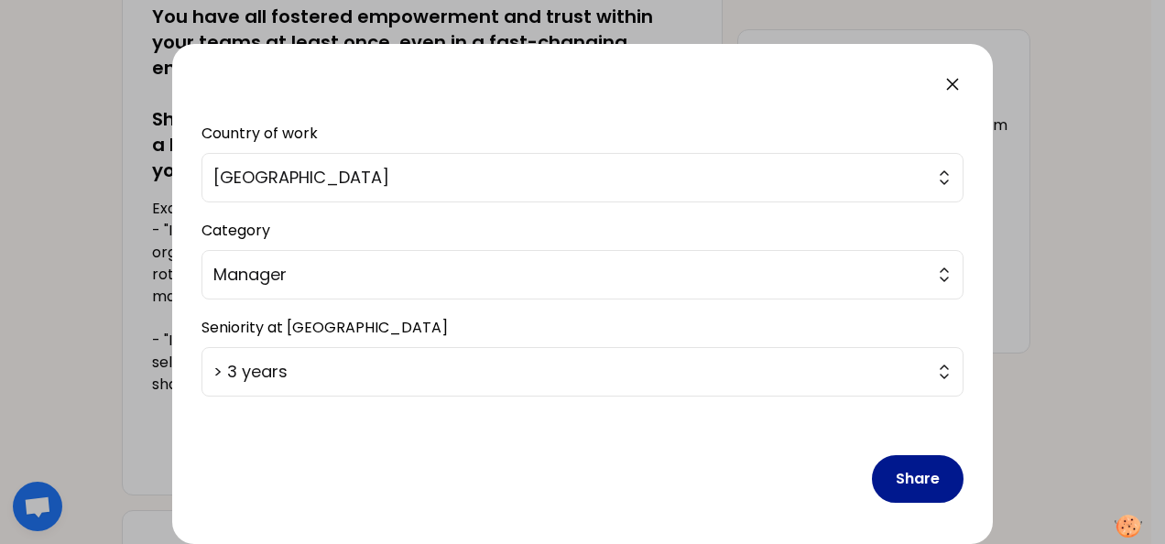
click at [881, 476] on button "Share" at bounding box center [918, 479] width 92 height 48
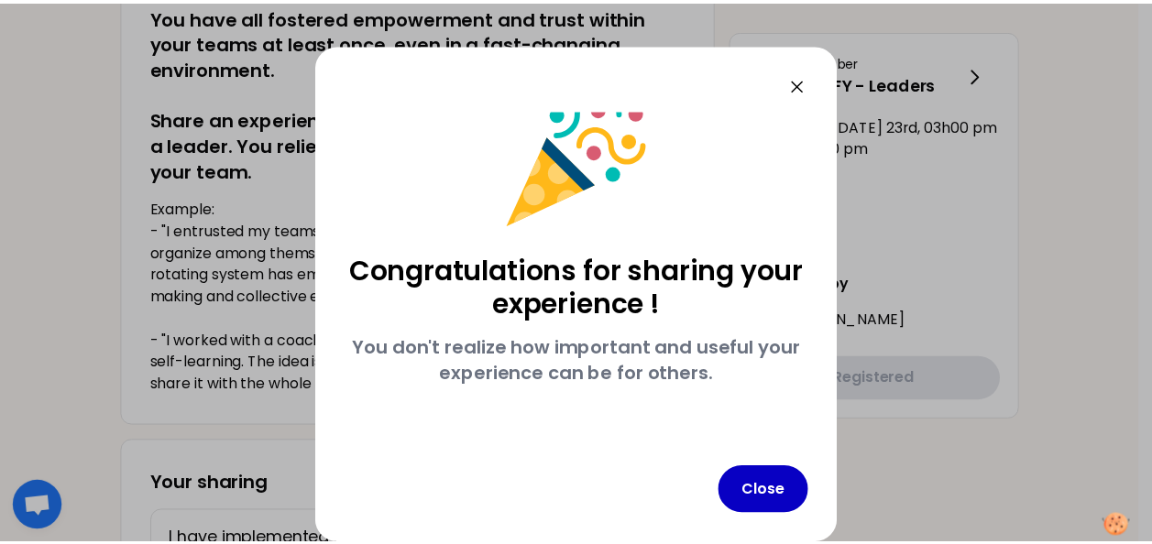
scroll to position [31, 0]
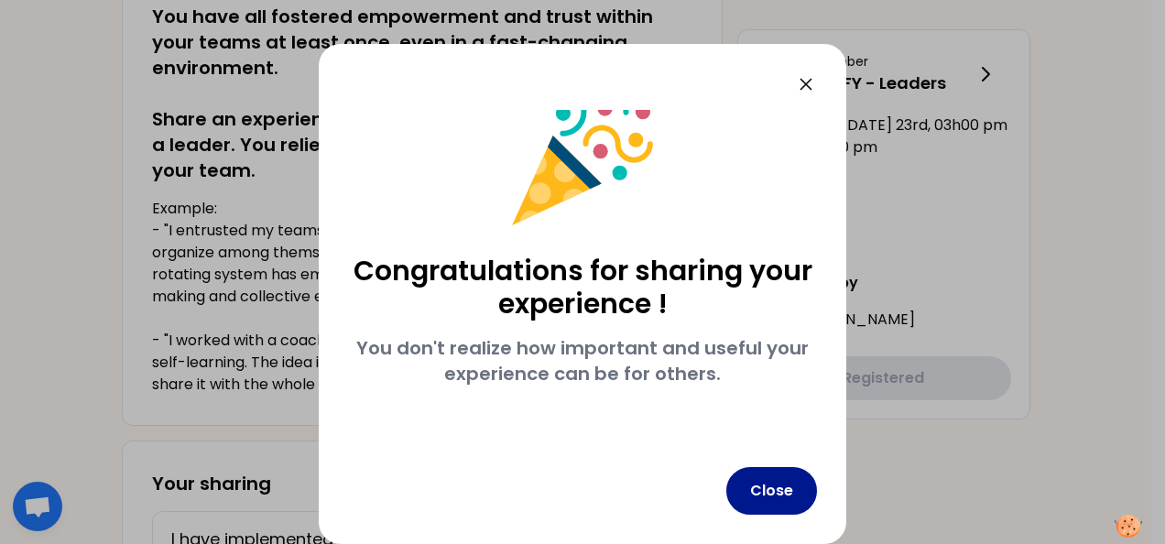
click at [774, 499] on button "Close" at bounding box center [771, 491] width 91 height 48
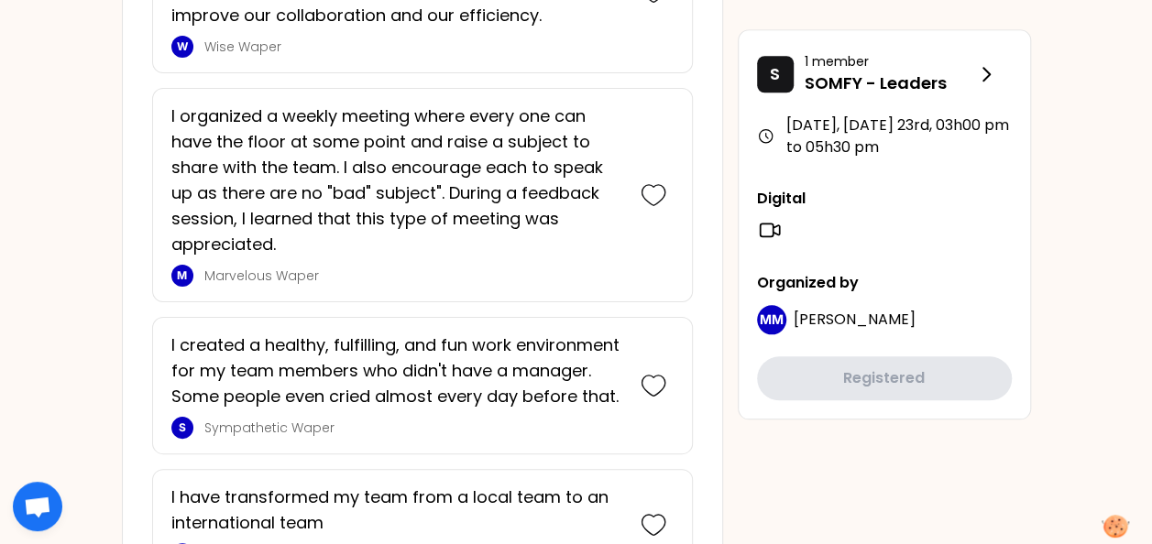
scroll to position [4456, 0]
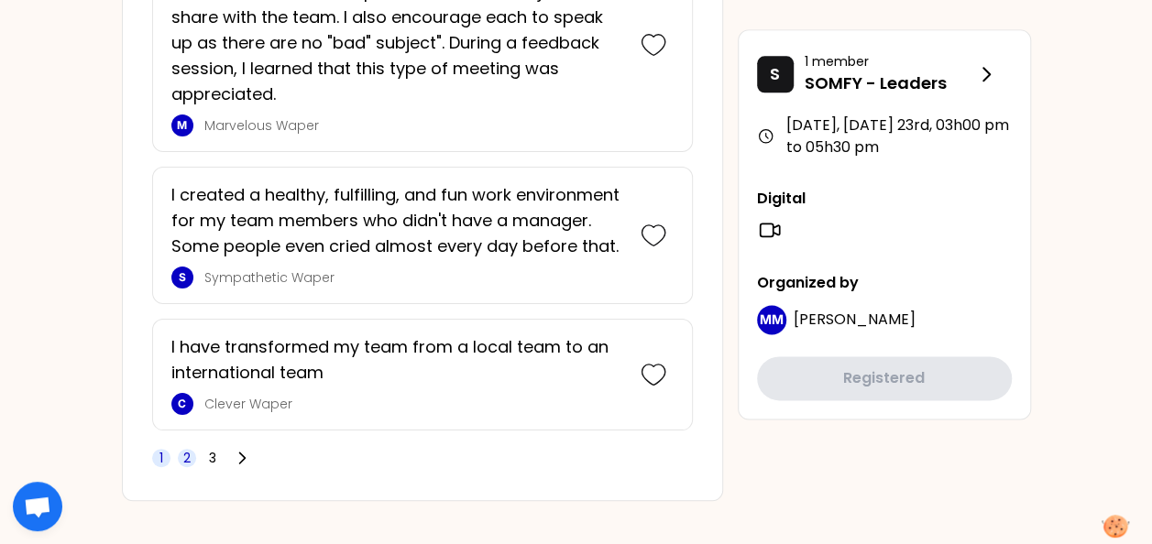
click at [185, 449] on span "2" at bounding box center [186, 458] width 7 height 18
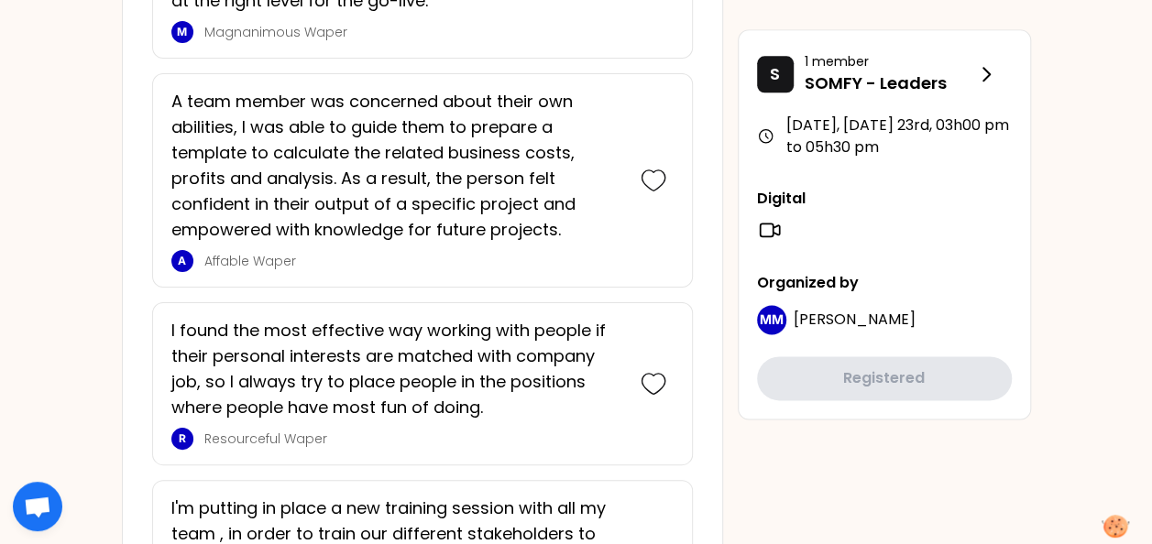
scroll to position [4689, 0]
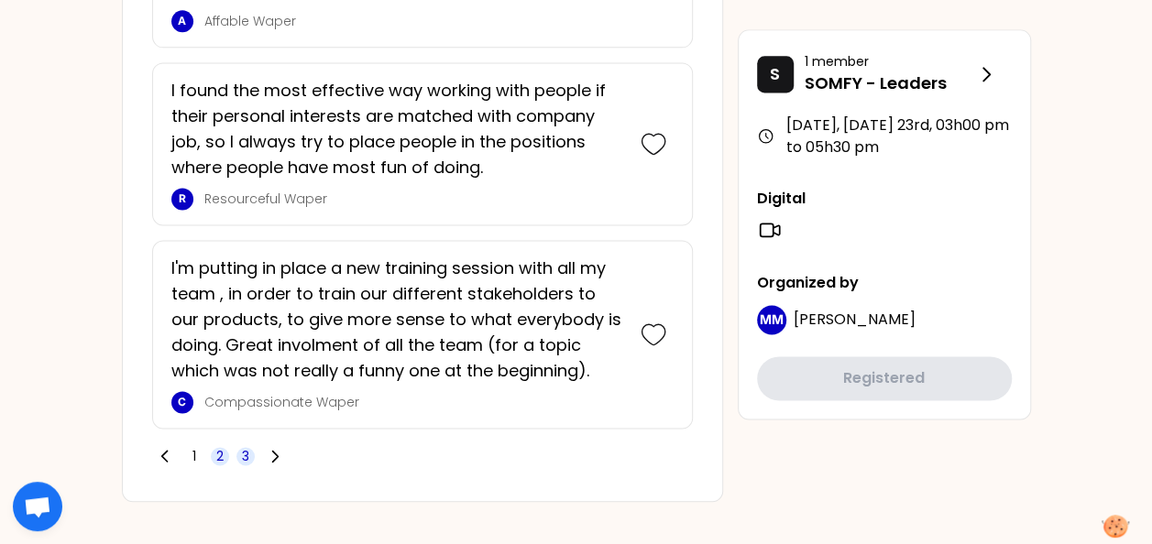
click at [244, 447] on span "3" at bounding box center [245, 456] width 7 height 18
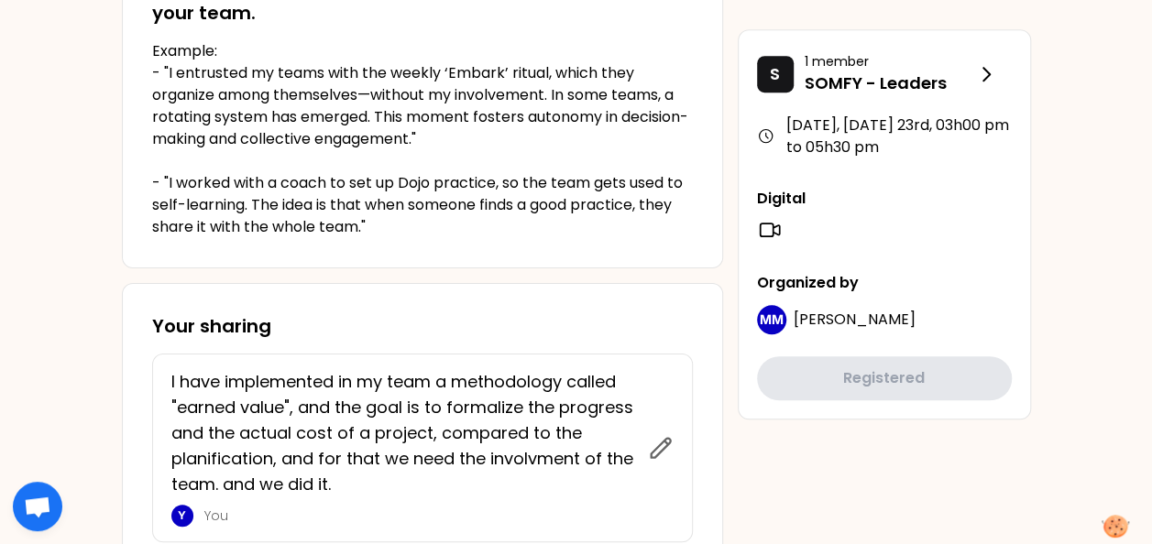
scroll to position [641, 0]
